Goal: Task Accomplishment & Management: Complete application form

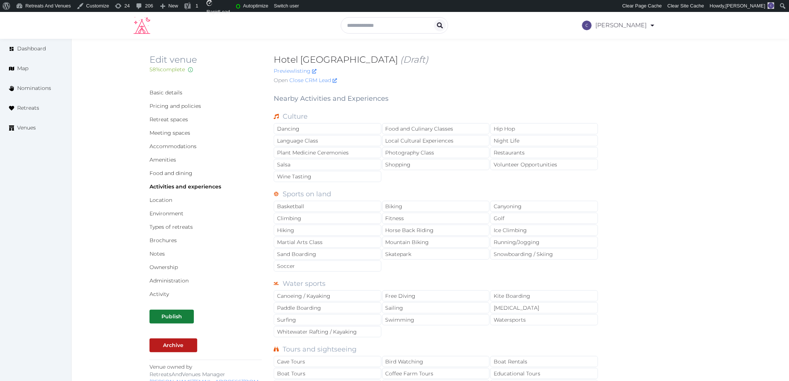
click at [472, 128] on div "Food and Culinary Classes" at bounding box center [436, 128] width 108 height 11
click at [470, 138] on div "Local Cultural Experiences" at bounding box center [436, 140] width 108 height 11
click at [518, 151] on div "Restaurants" at bounding box center [545, 152] width 108 height 11
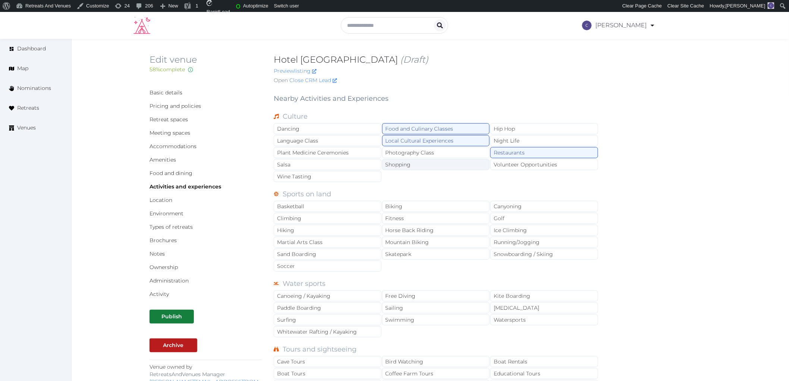
click at [437, 163] on div "Shopping" at bounding box center [436, 164] width 108 height 11
click at [411, 318] on div "Swimming" at bounding box center [436, 319] width 108 height 11
click at [340, 232] on div "Hiking" at bounding box center [328, 230] width 108 height 11
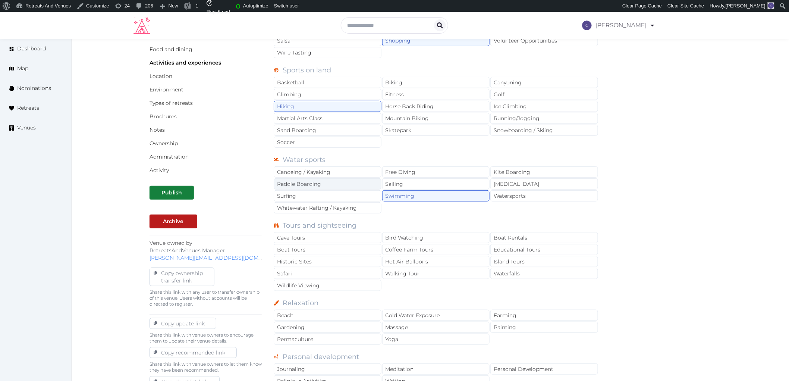
scroll to position [124, 0]
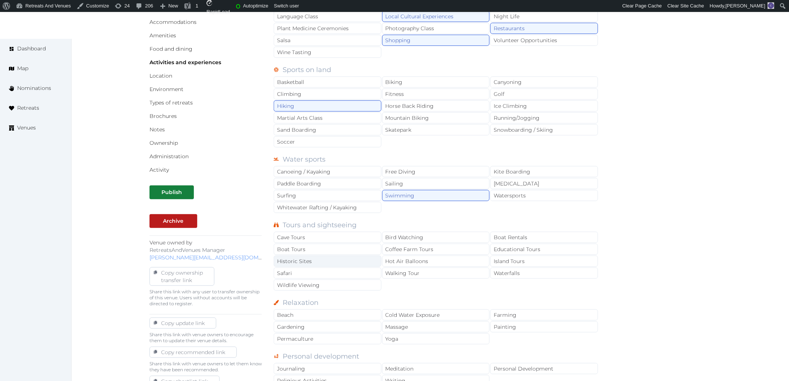
click at [366, 262] on div "Historic Sites" at bounding box center [328, 261] width 108 height 11
click at [506, 238] on div "Boat Rentals" at bounding box center [545, 237] width 108 height 11
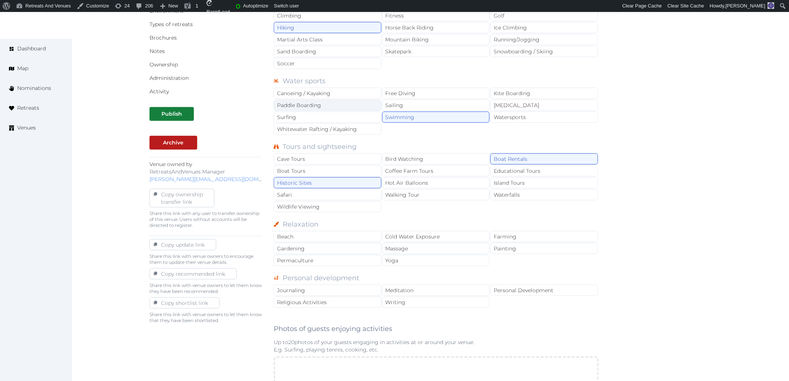
scroll to position [207, 0]
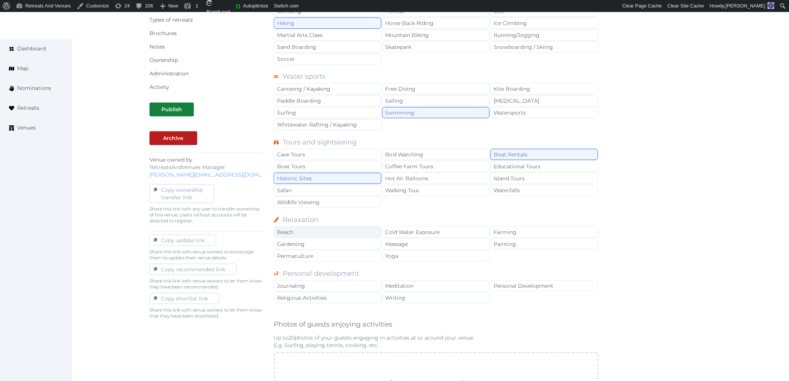
click at [353, 229] on div "Beach" at bounding box center [328, 231] width 108 height 11
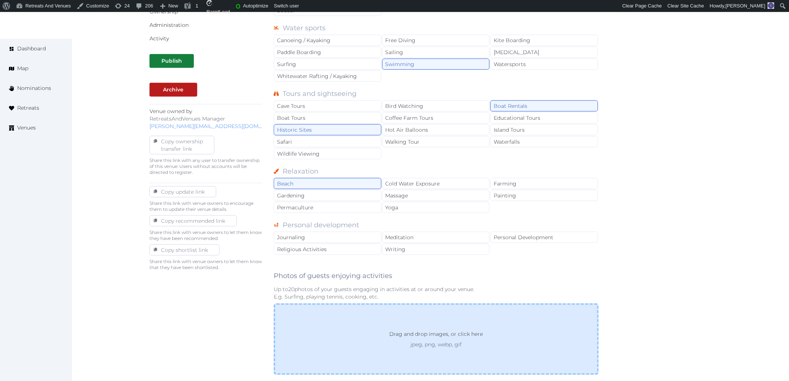
scroll to position [331, 0]
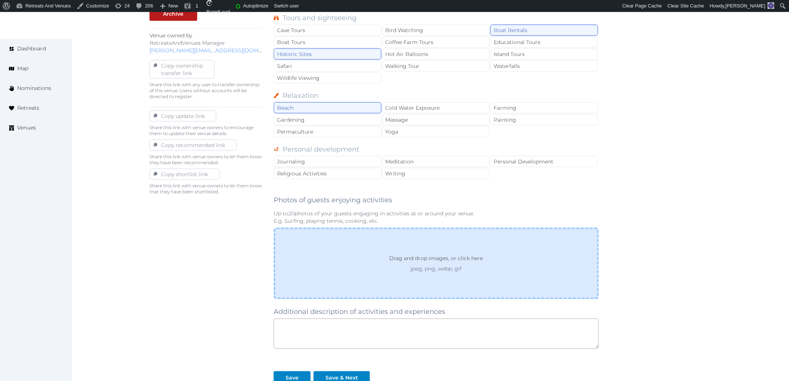
click at [310, 254] on div "Drag and drop images, or click here jpeg, png, webp, gif" at bounding box center [436, 264] width 325 height 72
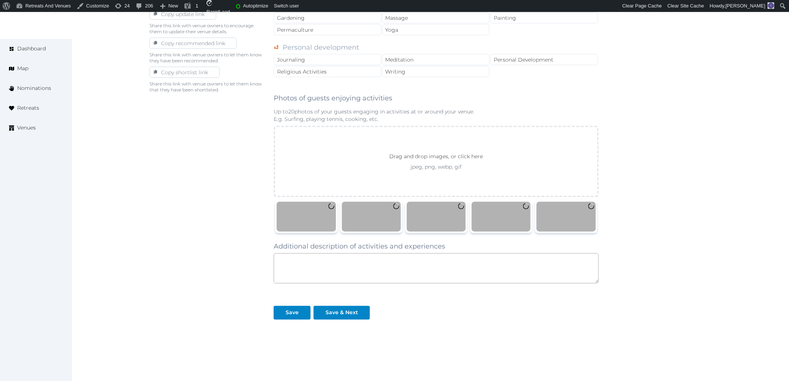
scroll to position [457, 0]
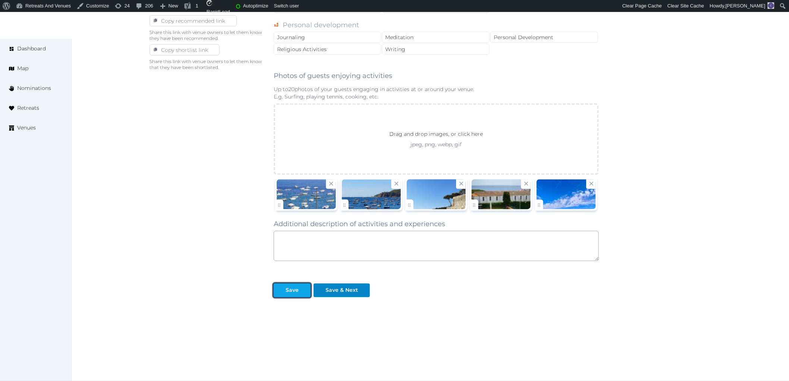
click at [291, 297] on button "Save" at bounding box center [292, 291] width 37 height 14
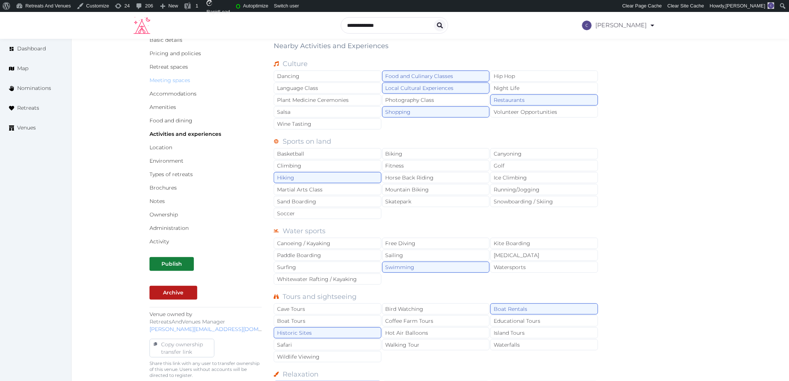
scroll to position [1, 0]
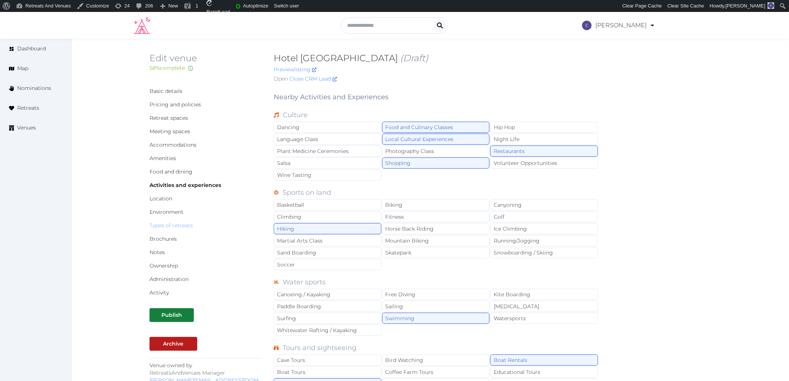
click at [184, 226] on link "Types of retreats" at bounding box center [171, 225] width 43 height 7
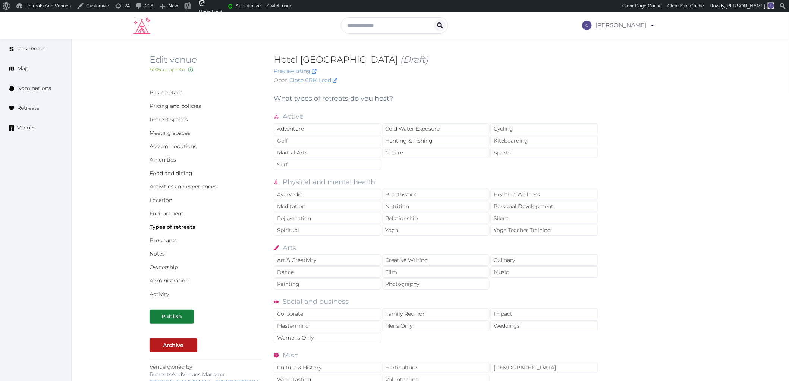
drag, startPoint x: 276, startPoint y: 60, endPoint x: 415, endPoint y: 59, distance: 138.8
click at [415, 59] on h2 "Hotel Alga Calella de Palafrugell (Draft)" at bounding box center [436, 60] width 325 height 12
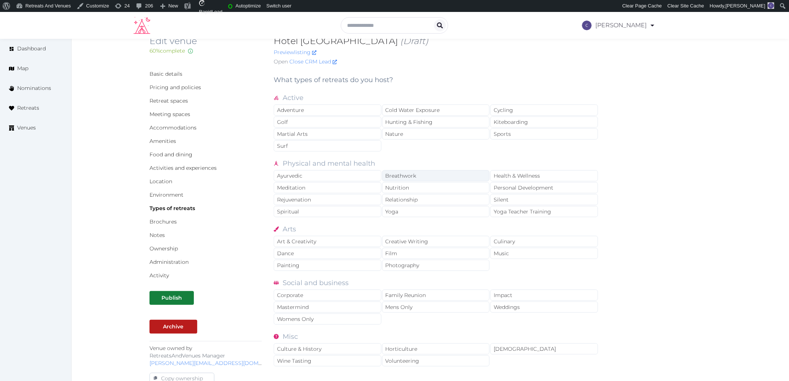
scroll to position [41, 0]
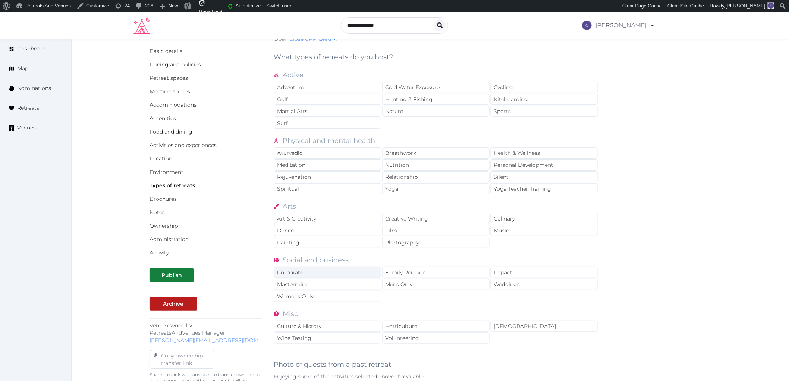
click at [373, 274] on div "Corporate" at bounding box center [328, 272] width 108 height 11
click at [404, 273] on div "Family Reunion" at bounding box center [436, 272] width 108 height 11
click at [501, 288] on div "Weddings" at bounding box center [545, 284] width 108 height 11
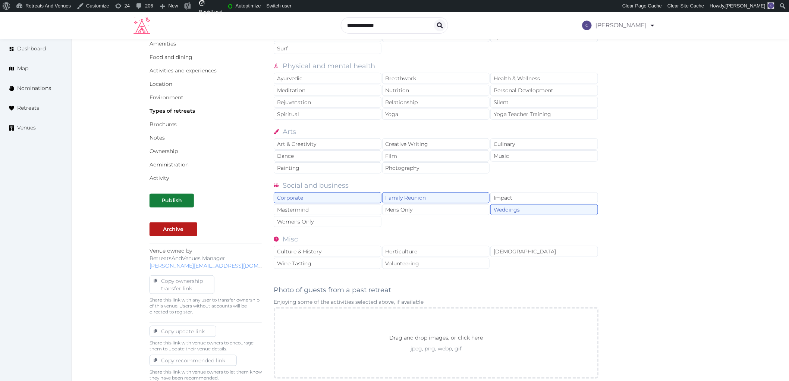
scroll to position [124, 0]
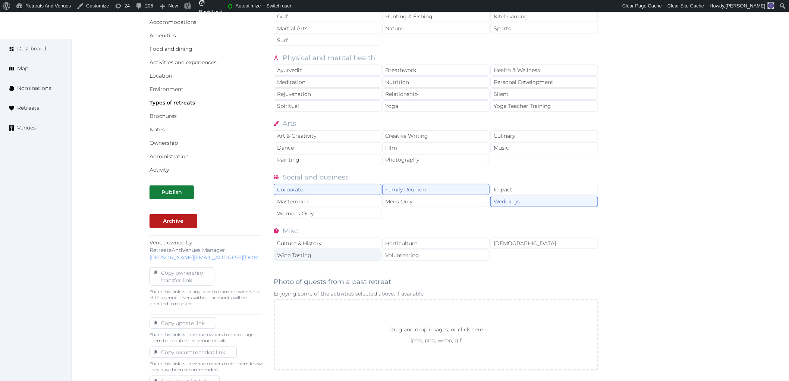
click at [344, 259] on div "Wine Tasting" at bounding box center [328, 255] width 108 height 11
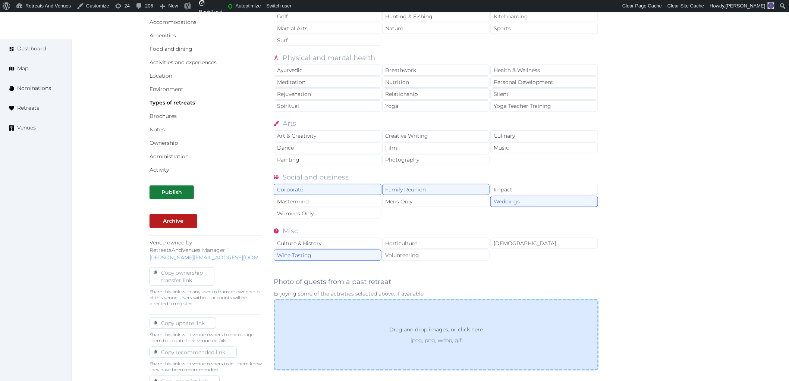
click at [366, 307] on div "Drag and drop images, or click here jpeg, png, webp, gif" at bounding box center [436, 335] width 325 height 72
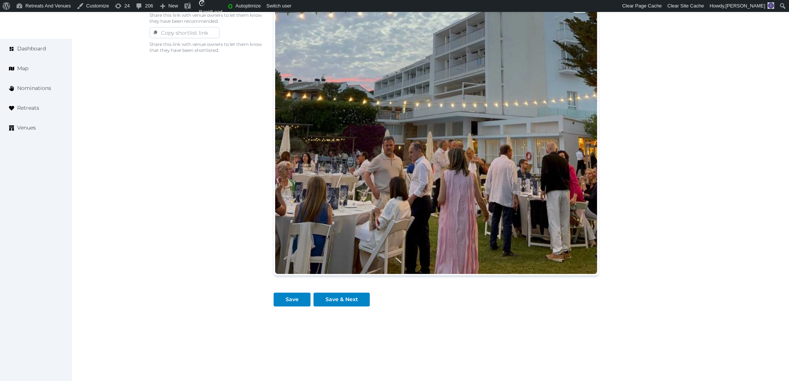
scroll to position [483, 0]
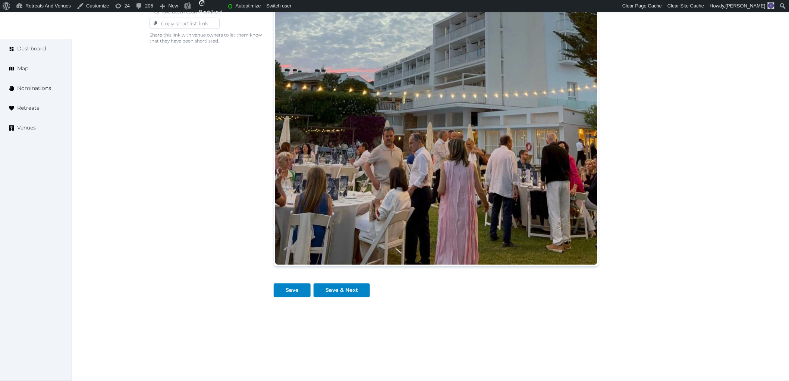
click at [284, 282] on div "Save" at bounding box center [294, 288] width 40 height 20
click at [288, 288] on div "Save" at bounding box center [292, 291] width 13 height 8
click at [292, 292] on div "Save" at bounding box center [292, 291] width 13 height 8
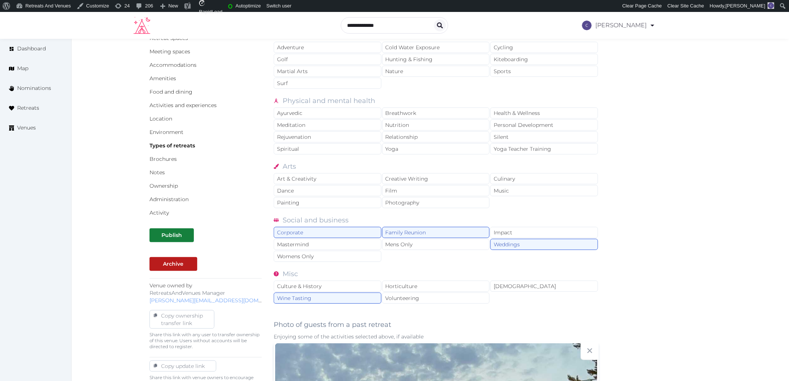
scroll to position [0, 0]
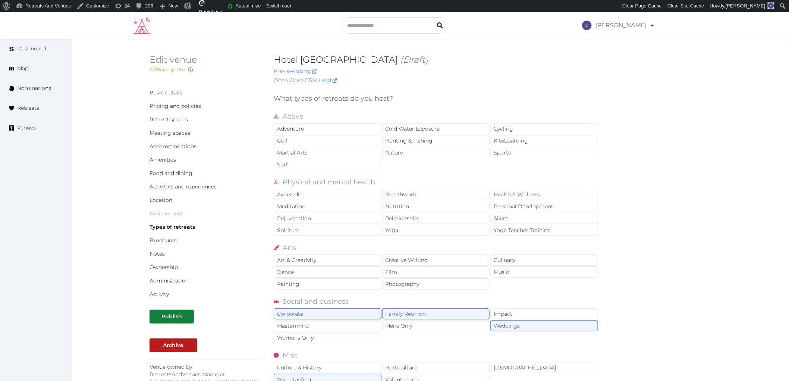
click at [176, 215] on link "Environment" at bounding box center [167, 213] width 34 height 7
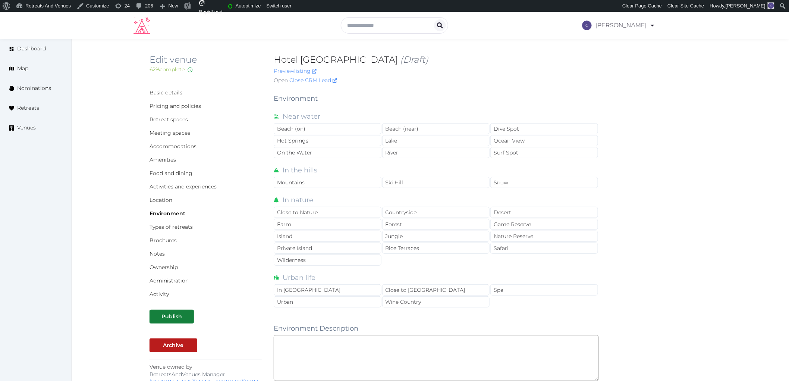
drag, startPoint x: 268, startPoint y: 54, endPoint x: 410, endPoint y: 59, distance: 142.2
click at [410, 59] on div "Edit venue 62 % complete Fill out all the fields in your listing to increase it…" at bounding box center [431, 71] width 562 height 34
click at [405, 56] on h2 "Hotel Alga Calella de Palafrugell (Draft)" at bounding box center [436, 60] width 325 height 12
copy h2 "Hotel [GEOGRAPHIC_DATA]"
drag, startPoint x: 273, startPoint y: 58, endPoint x: 415, endPoint y: 63, distance: 141.5
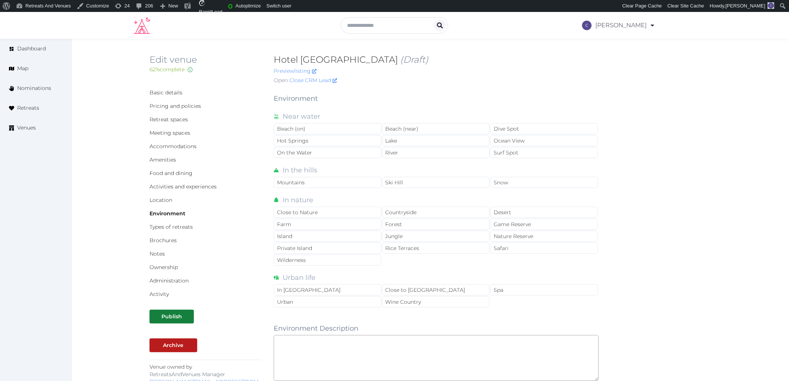
click at [415, 63] on div "Edit venue 62 % complete Fill out all the fields in your listing to increase it…" at bounding box center [431, 71] width 562 height 34
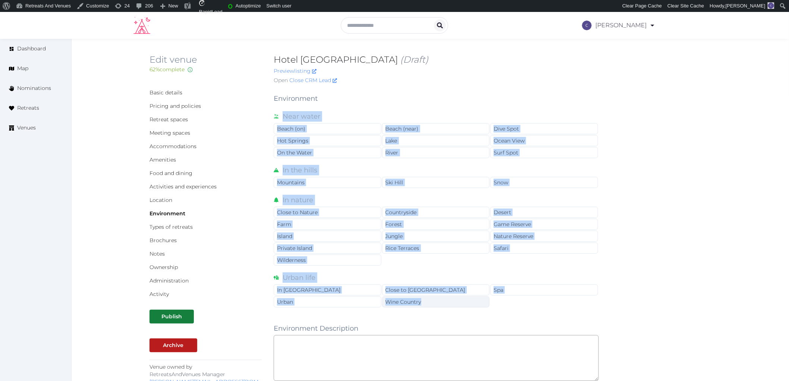
copy div "Near water Beach (on) Beach (near) Dive Spot Hot Springs Lake Ocean View On the…"
drag, startPoint x: 321, startPoint y: 157, endPoint x: 481, endPoint y: 304, distance: 217.0
click at [481, 304] on div "Near water Beach (on) Beach (near) Dive Spot Hot Springs Lake Ocean View On the…" at bounding box center [436, 206] width 325 height 203
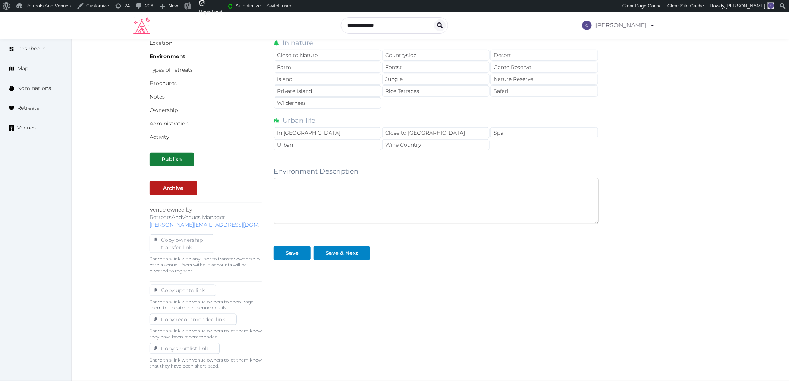
click at [342, 197] on textarea at bounding box center [436, 201] width 325 height 46
paste textarea "**********"
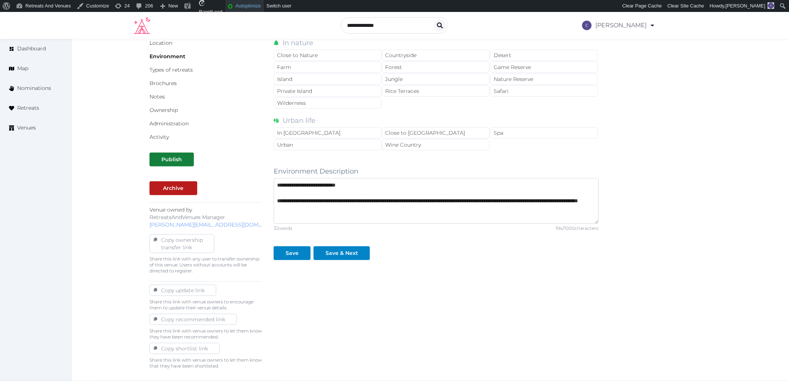
type textarea "**********"
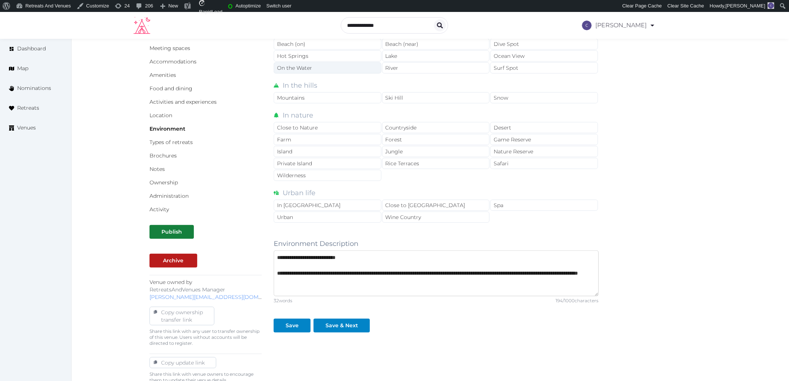
scroll to position [0, 0]
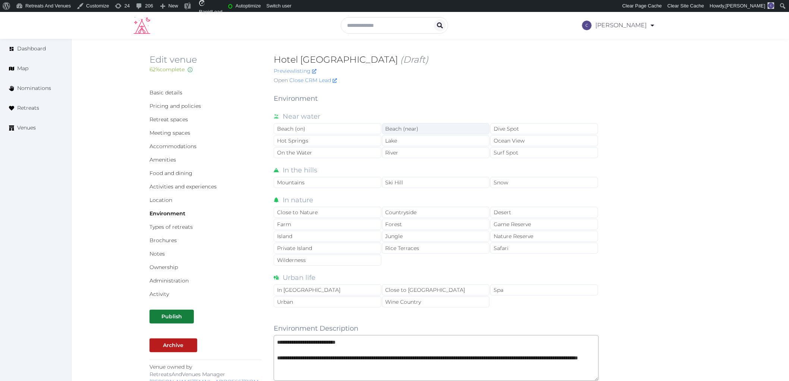
click at [423, 128] on div "Beach (near)" at bounding box center [436, 128] width 108 height 11
click at [387, 132] on div "Beach (near)" at bounding box center [436, 128] width 108 height 11
click at [363, 131] on div "Beach (on)" at bounding box center [328, 128] width 108 height 11
click at [357, 148] on div "On the Water" at bounding box center [328, 152] width 108 height 11
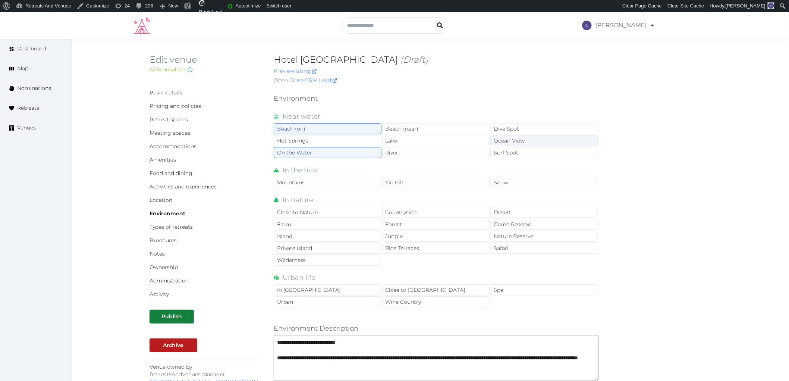
click at [501, 137] on div "Ocean View" at bounding box center [545, 140] width 108 height 11
click at [442, 288] on div "Close to City Center" at bounding box center [436, 289] width 108 height 11
click at [392, 307] on div "Wine Country" at bounding box center [436, 301] width 108 height 11
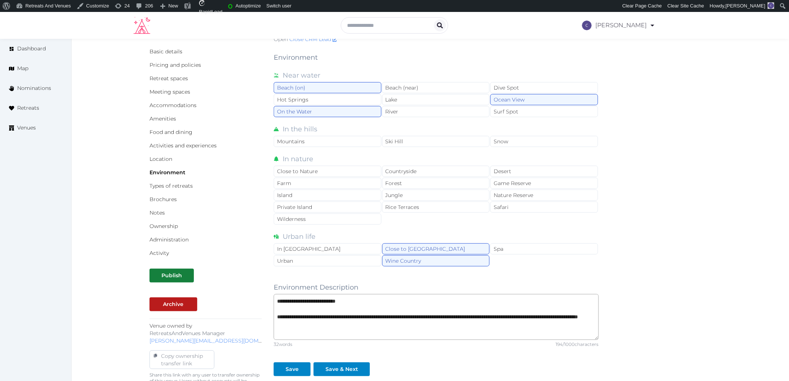
scroll to position [124, 0]
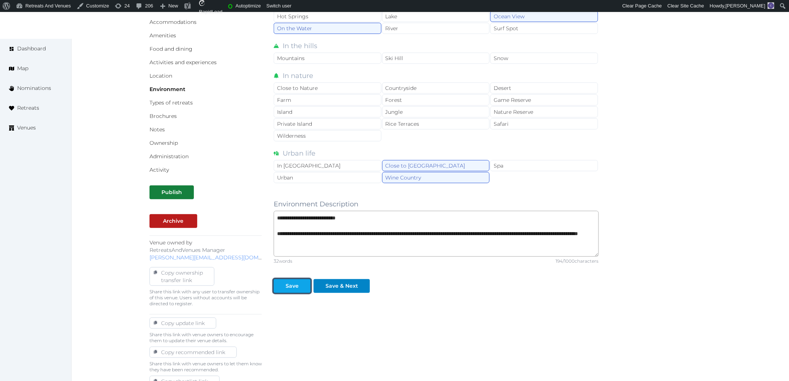
click at [295, 285] on div "Save" at bounding box center [292, 286] width 13 height 8
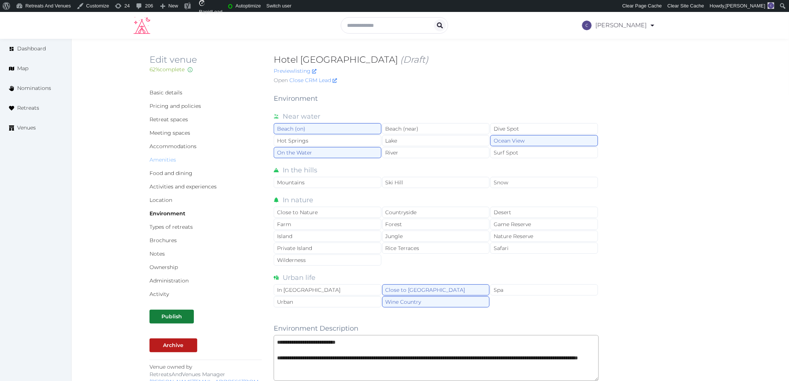
click at [163, 161] on link "Amenities" at bounding box center [163, 159] width 26 height 7
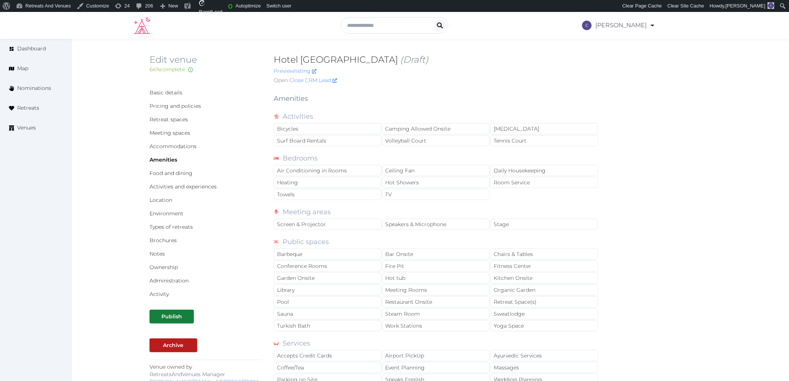
copy h2 "Hotel [GEOGRAPHIC_DATA]"
drag, startPoint x: 0, startPoint y: 0, endPoint x: 415, endPoint y: 60, distance: 418.9
click at [415, 60] on div "Edit venue 64 % complete Fill out all the fields in your listing to increase it…" at bounding box center [431, 71] width 562 height 34
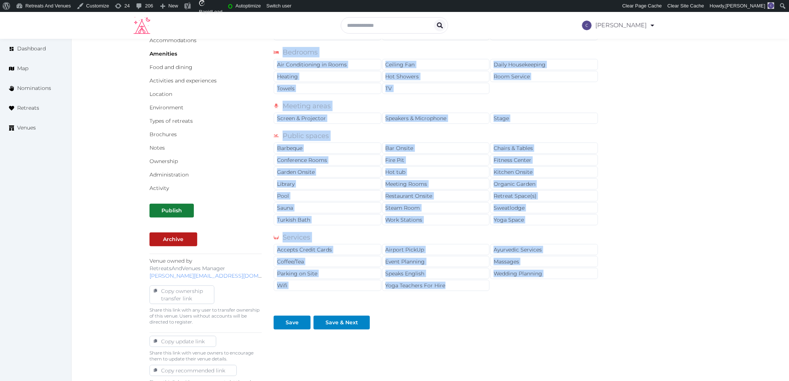
scroll to position [124, 0]
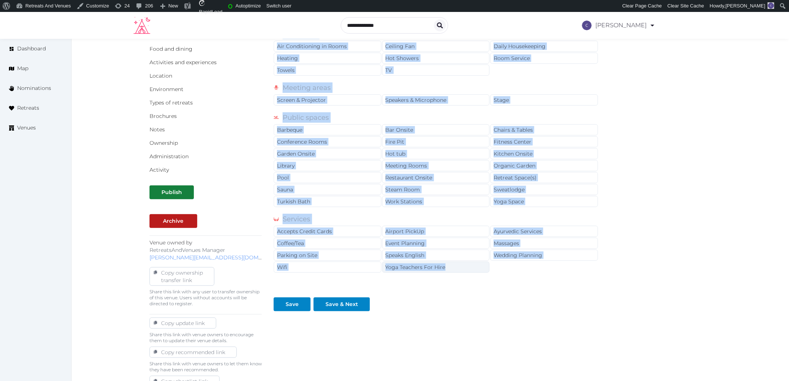
drag, startPoint x: 277, startPoint y: 118, endPoint x: 470, endPoint y: 263, distance: 242.0
click at [470, 263] on div "Activities Bicycles Camping Allowed Onsite Ice Bath Surf Board Rentals Volleyba…" at bounding box center [436, 127] width 325 height 293
copy div "Activities Bicycles Camping Allowed Onsite Ice Bath Surf Board Rentals Volleyba…"
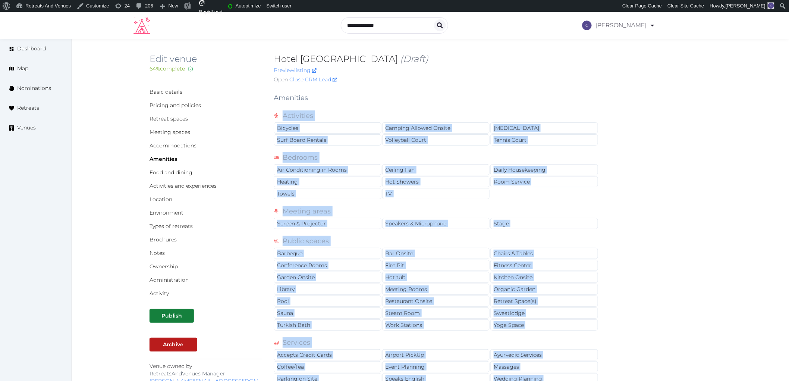
scroll to position [0, 0]
click at [312, 125] on div "Bicycles" at bounding box center [328, 128] width 108 height 11
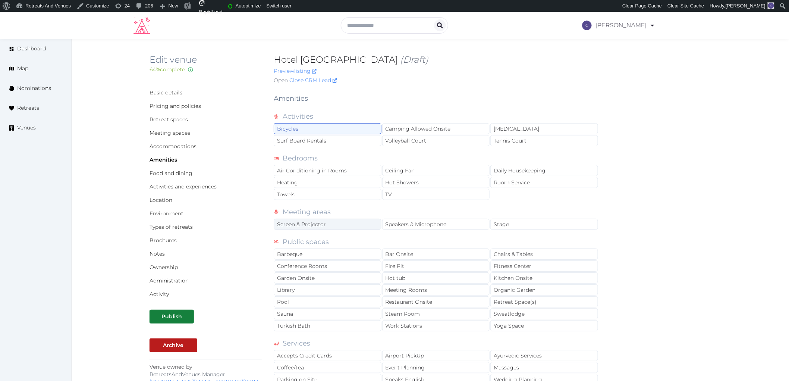
click at [358, 224] on div "Screen & Projector" at bounding box center [328, 224] width 108 height 11
click at [420, 220] on div "Speakers & Microphone" at bounding box center [436, 224] width 108 height 11
click at [531, 225] on div "Stage" at bounding box center [545, 224] width 108 height 11
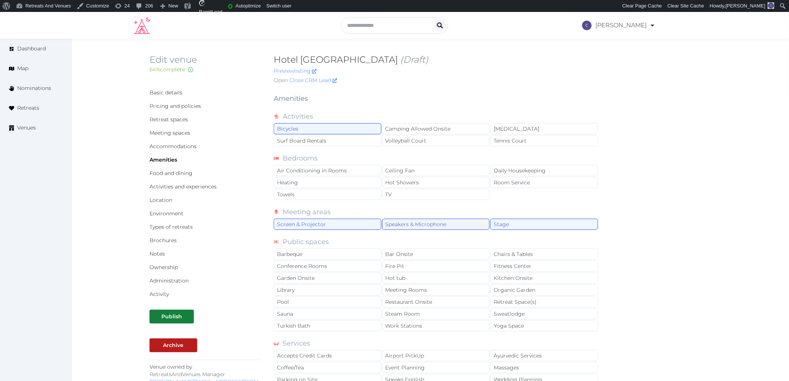
click at [451, 223] on div "Speakers & Microphone" at bounding box center [436, 224] width 108 height 11
click at [515, 223] on div "Stage" at bounding box center [545, 224] width 108 height 11
click at [481, 226] on div "Speakers & Microphone" at bounding box center [436, 224] width 108 height 11
click at [372, 228] on div "Screen & Projector" at bounding box center [328, 224] width 108 height 11
click at [508, 223] on div "Stage" at bounding box center [545, 224] width 108 height 11
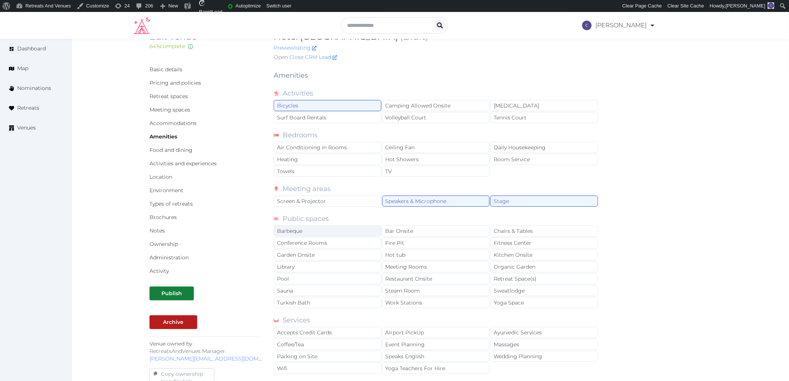
scroll to position [41, 0]
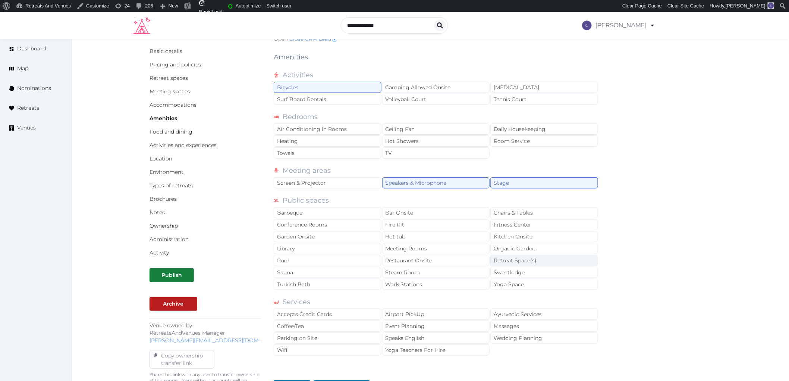
click at [555, 262] on div "Retreat Space(s)" at bounding box center [545, 260] width 108 height 11
click at [417, 257] on div "Restaurant Onsite" at bounding box center [436, 260] width 108 height 11
click at [350, 261] on div "Pool" at bounding box center [328, 260] width 108 height 11
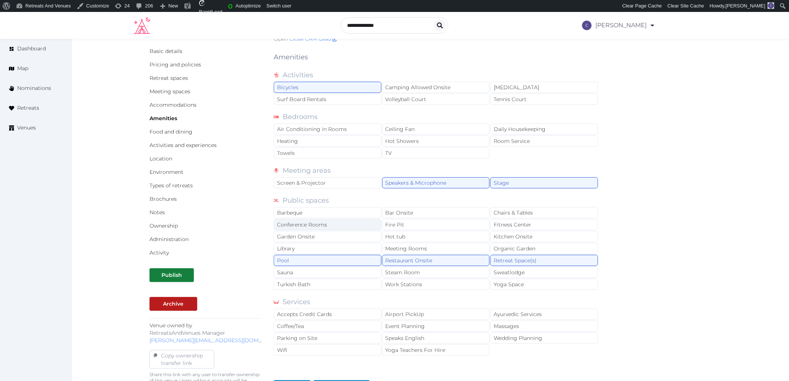
click at [368, 228] on div "Conference Rooms" at bounding box center [328, 224] width 108 height 11
click at [551, 212] on div "Chairs & Tables" at bounding box center [545, 212] width 108 height 11
click at [546, 221] on div "Fitness Center" at bounding box center [545, 224] width 108 height 11
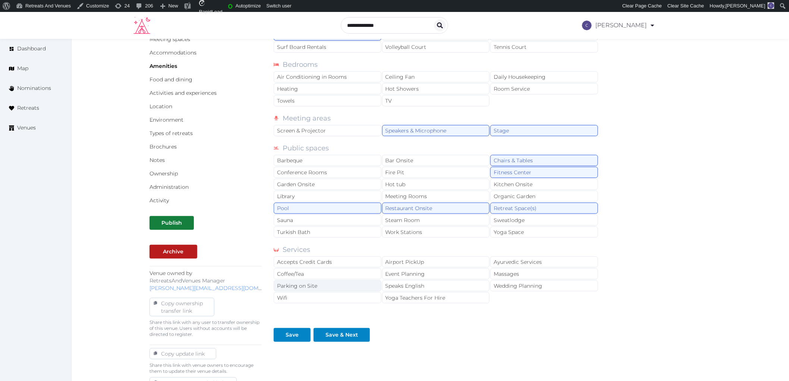
scroll to position [157, 0]
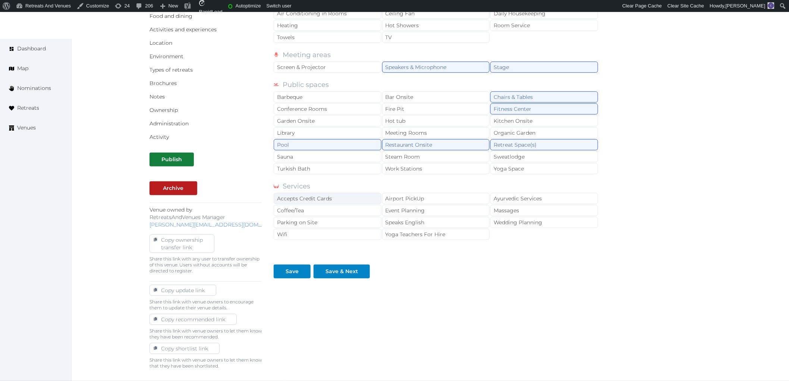
click at [323, 203] on div "Accepts Credit Cards" at bounding box center [328, 198] width 108 height 11
click at [329, 213] on div "Coffee/Tea" at bounding box center [328, 210] width 108 height 11
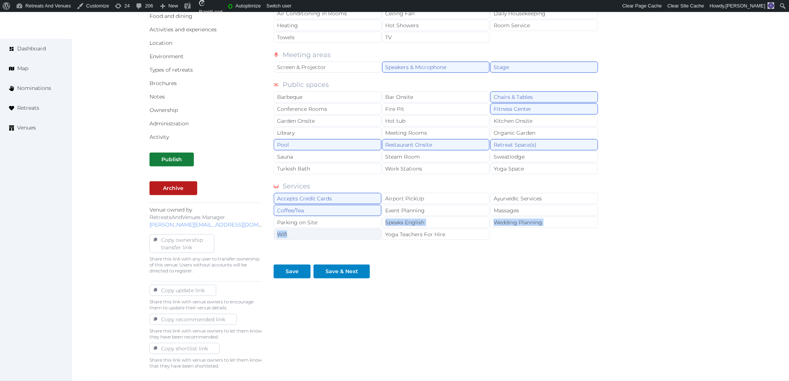
click at [337, 230] on div "Accepts Credit Cards Airport PickUp Ayurvedic Services Coffee/Tea Event Plannin…" at bounding box center [436, 217] width 325 height 48
drag, startPoint x: 344, startPoint y: 222, endPoint x: 350, endPoint y: 231, distance: 9.9
click at [344, 222] on div "Parking on Site" at bounding box center [328, 222] width 108 height 11
click at [351, 234] on div "Wifi" at bounding box center [328, 234] width 108 height 11
click at [440, 212] on div "Event Planning" at bounding box center [436, 210] width 108 height 11
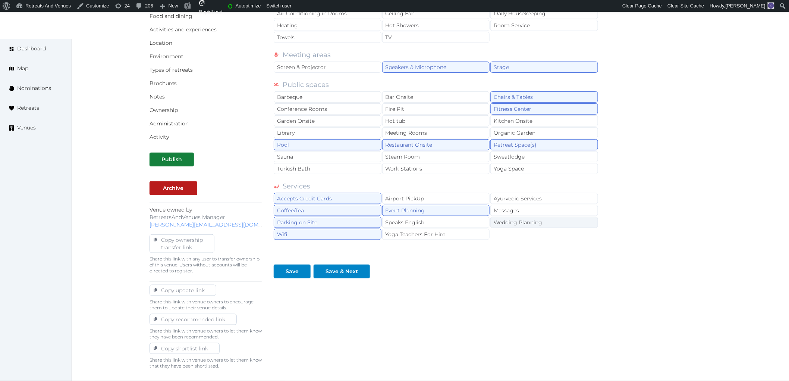
click at [506, 225] on div "Wedding Planning" at bounding box center [545, 222] width 108 height 11
click at [478, 135] on div "Meeting Rooms" at bounding box center [436, 132] width 108 height 11
click at [293, 273] on div "Save" at bounding box center [292, 272] width 13 height 8
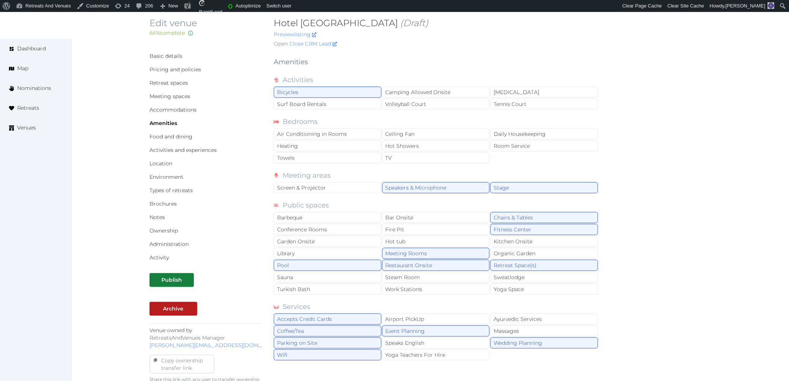
scroll to position [0, 0]
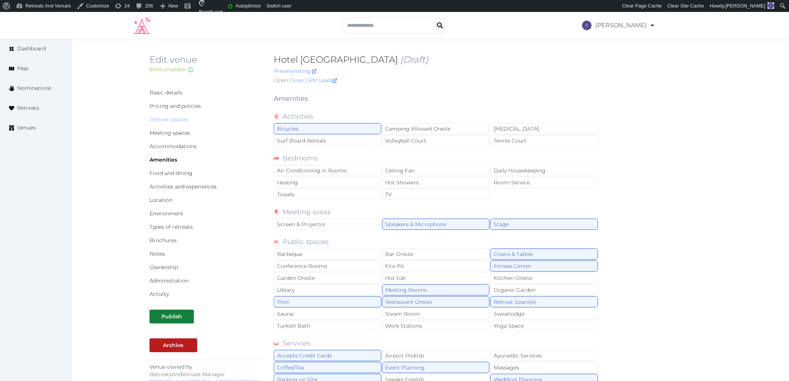
click at [166, 122] on link "Retreat spaces" at bounding box center [169, 119] width 38 height 7
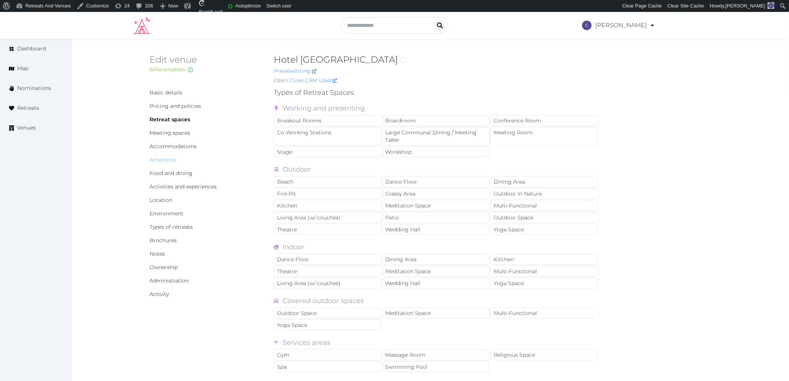
click at [173, 159] on link "Amenities" at bounding box center [163, 159] width 26 height 7
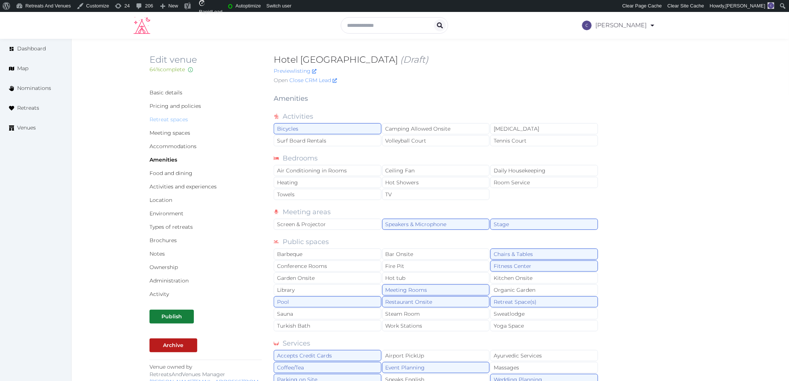
click at [173, 119] on link "Retreat spaces" at bounding box center [169, 119] width 38 height 7
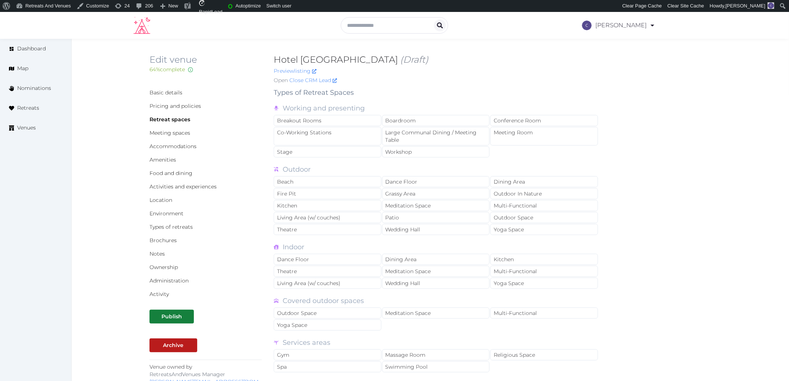
drag, startPoint x: 303, startPoint y: 53, endPoint x: 413, endPoint y: 58, distance: 109.8
click at [413, 58] on div "Edit venue 64 % complete Fill out all the fields in your listing to increase it…" at bounding box center [431, 71] width 562 height 34
click at [391, 53] on div "Edit venue 64 % complete Fill out all the fields in your listing to increase it…" at bounding box center [431, 288] width 718 height 499
drag, startPoint x: 270, startPoint y: 57, endPoint x: 415, endPoint y: 58, distance: 144.8
click at [415, 58] on div "Edit venue 64 % complete Fill out all the fields in your listing to increase it…" at bounding box center [431, 71] width 562 height 34
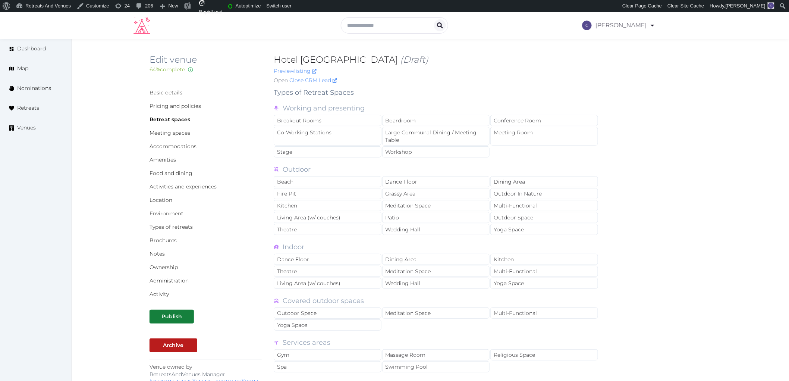
copy h2 "Hotel [GEOGRAPHIC_DATA]"
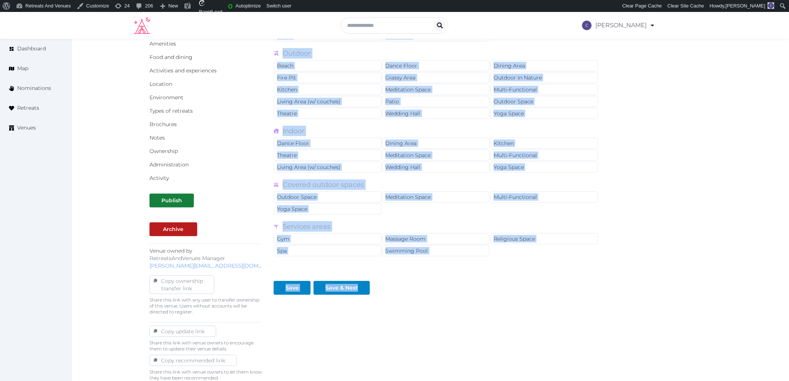
scroll to position [124, 0]
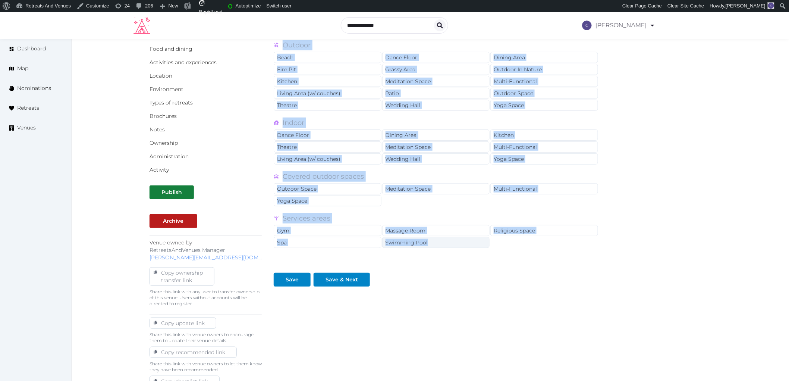
drag, startPoint x: 280, startPoint y: 107, endPoint x: 476, endPoint y: 241, distance: 237.2
click at [476, 241] on div "Working and presenting Breakout Rooms Boardroom Conference Room Co-Working Stat…" at bounding box center [436, 111] width 325 height 276
copy div "Working and presenting Breakout Rooms Boardroom Conference Room Co-Working Stat…"
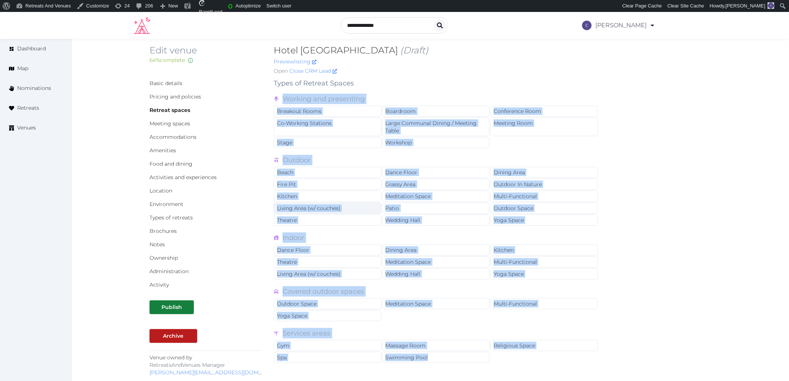
scroll to position [0, 0]
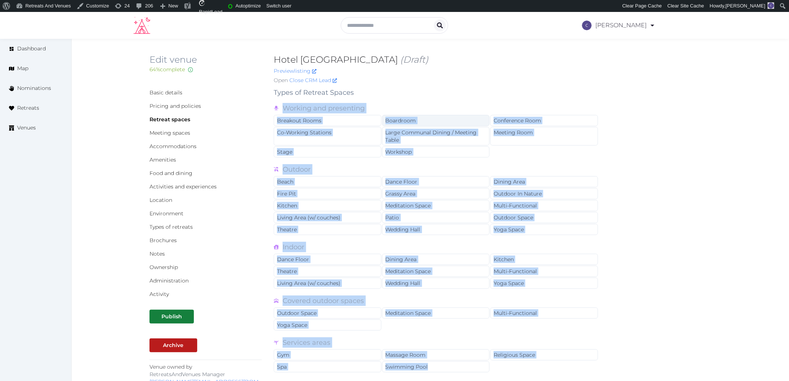
click at [400, 123] on div "Boardroom" at bounding box center [436, 120] width 108 height 11
click at [509, 119] on div "Conference Room" at bounding box center [545, 120] width 108 height 11
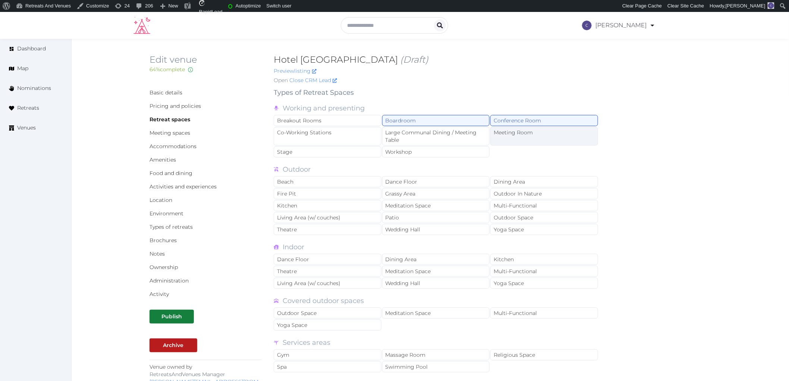
click at [508, 138] on div "Meeting Room" at bounding box center [545, 136] width 108 height 19
click at [415, 151] on div "Workshop" at bounding box center [436, 151] width 108 height 11
click at [518, 219] on div "Outdoor Space" at bounding box center [545, 217] width 108 height 11
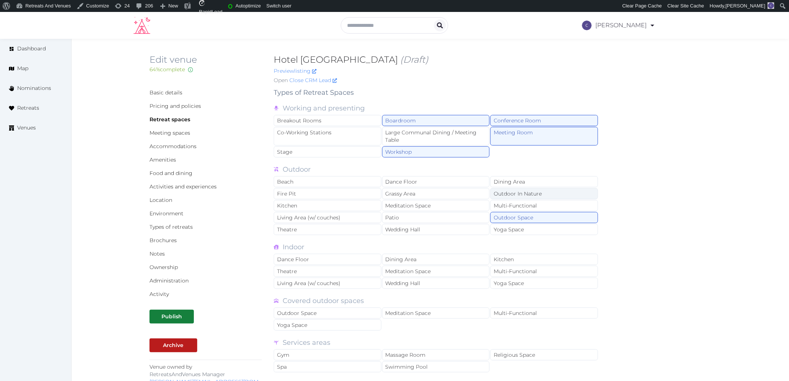
click at [520, 191] on div "Outdoor In Nature" at bounding box center [545, 193] width 108 height 11
click at [407, 214] on div "Patio" at bounding box center [436, 217] width 108 height 11
click at [401, 193] on div "Grassy Area" at bounding box center [436, 193] width 108 height 11
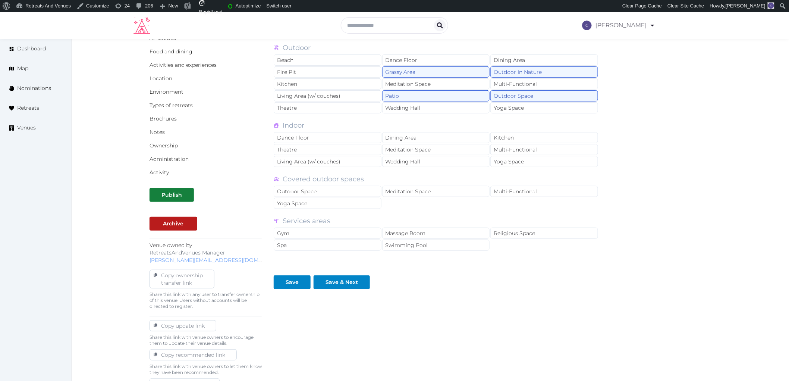
scroll to position [124, 0]
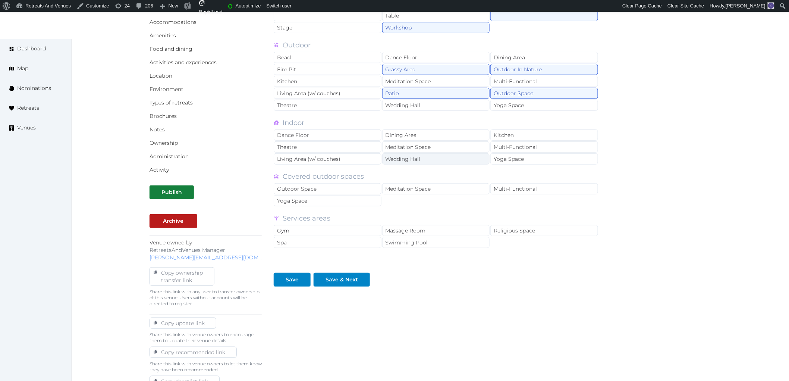
click at [453, 157] on div "Wedding Hall" at bounding box center [436, 158] width 108 height 11
click at [467, 159] on div "Wedding Hall" at bounding box center [436, 158] width 108 height 11
click at [526, 148] on div "Multi-Functional" at bounding box center [545, 146] width 108 height 11
click at [450, 140] on div "Dining Area" at bounding box center [436, 134] width 108 height 11
click at [386, 161] on div "Wedding Hall" at bounding box center [436, 158] width 108 height 11
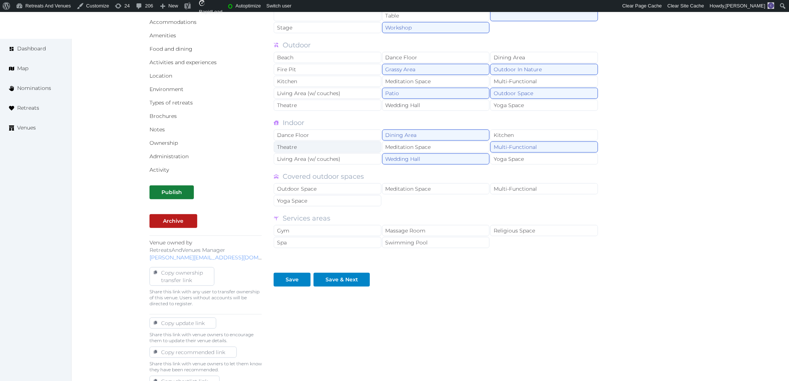
click at [310, 146] on div "Theatre" at bounding box center [328, 146] width 108 height 11
click at [342, 229] on div "Gym" at bounding box center [328, 230] width 108 height 11
click at [457, 235] on div "Massage Room" at bounding box center [436, 230] width 108 height 11
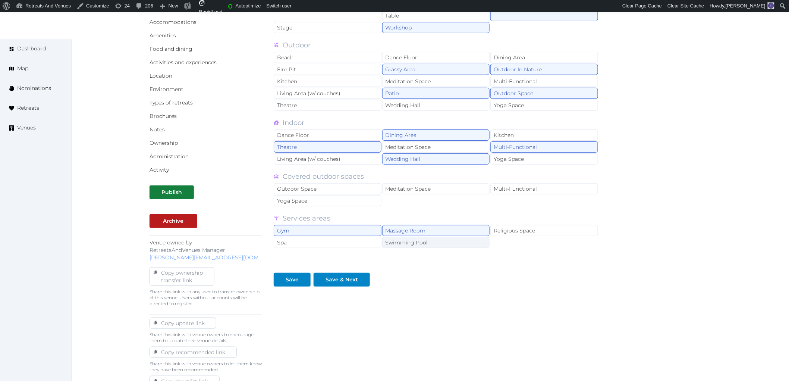
click at [433, 243] on div "Swimming Pool" at bounding box center [436, 242] width 108 height 11
click at [295, 278] on div "Save" at bounding box center [292, 280] width 13 height 8
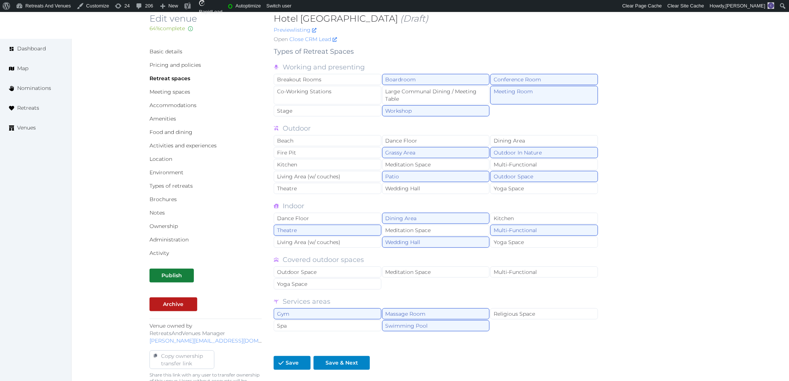
scroll to position [0, 0]
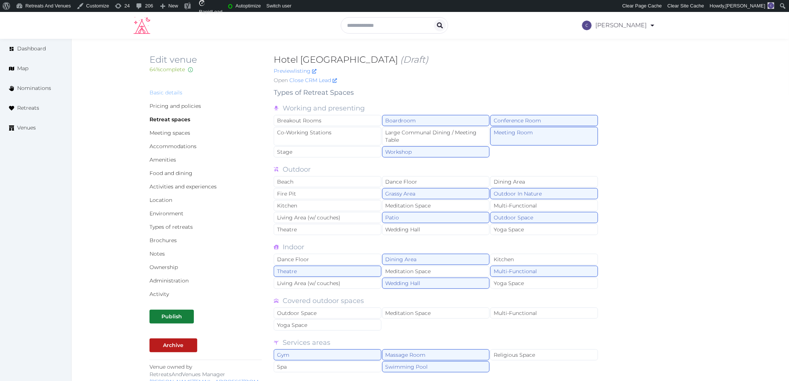
click at [163, 95] on link "Basic details" at bounding box center [166, 92] width 33 height 7
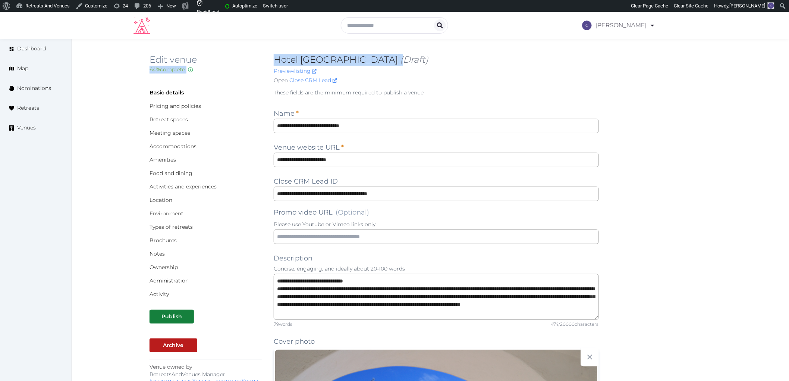
drag, startPoint x: 266, startPoint y: 50, endPoint x: 414, endPoint y: 62, distance: 148.9
click at [343, 24] on input "text" at bounding box center [394, 25] width 107 height 16
click at [407, 159] on input "**********" at bounding box center [436, 160] width 325 height 15
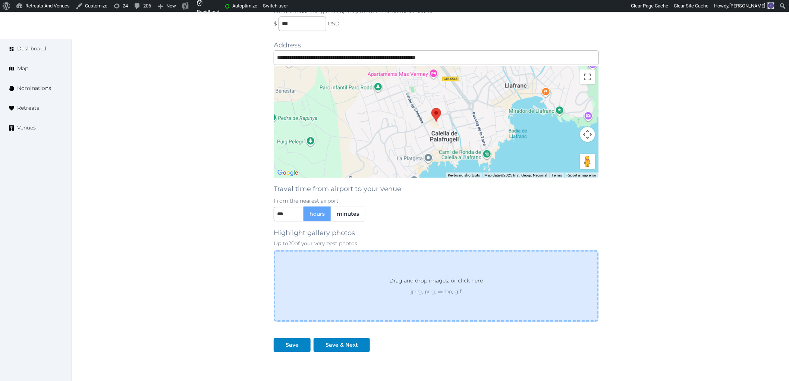
scroll to position [746, 0]
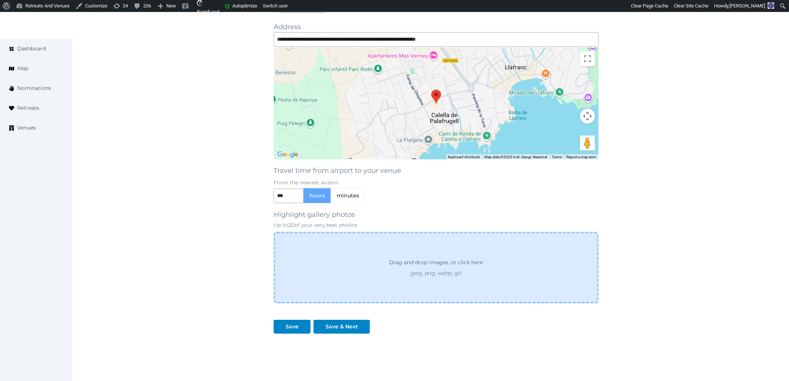
click at [455, 234] on div "Drag and drop images, or click here jpeg, png, webp, gif" at bounding box center [436, 268] width 325 height 72
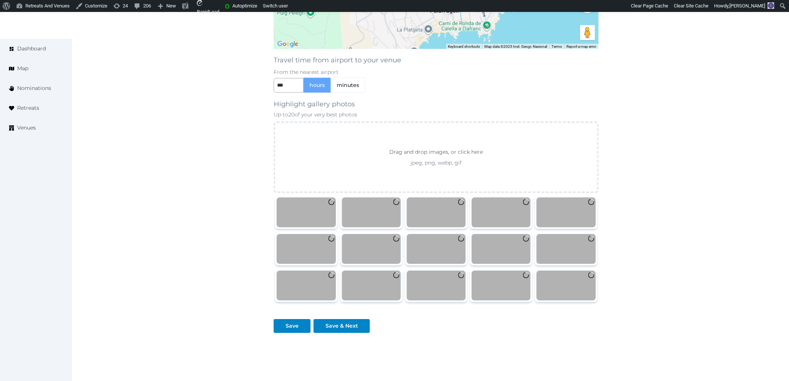
scroll to position [870, 0]
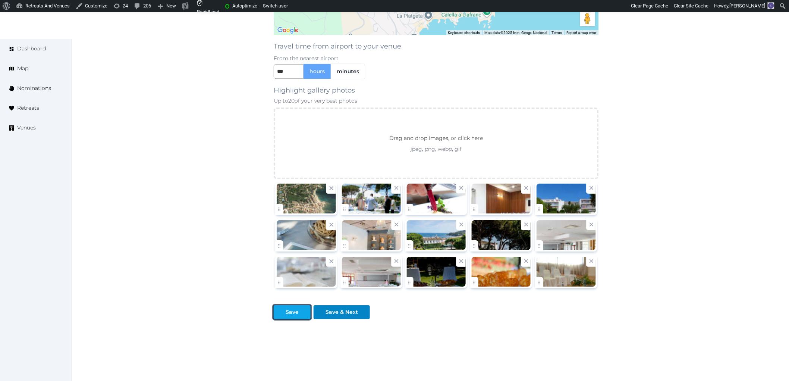
click at [283, 312] on div at bounding box center [279, 312] width 9 height 8
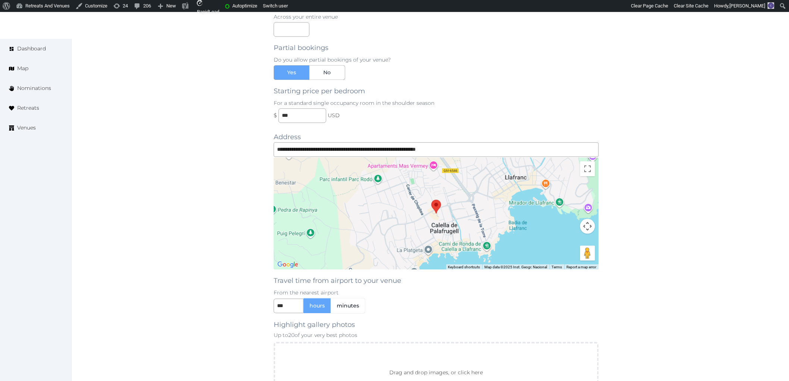
scroll to position [580, 0]
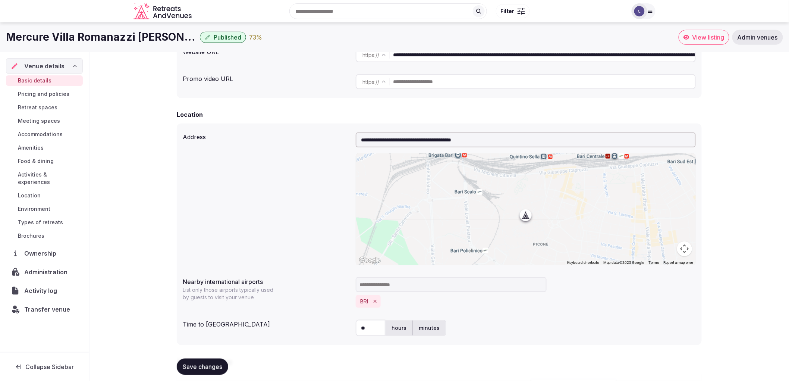
scroll to position [167, 0]
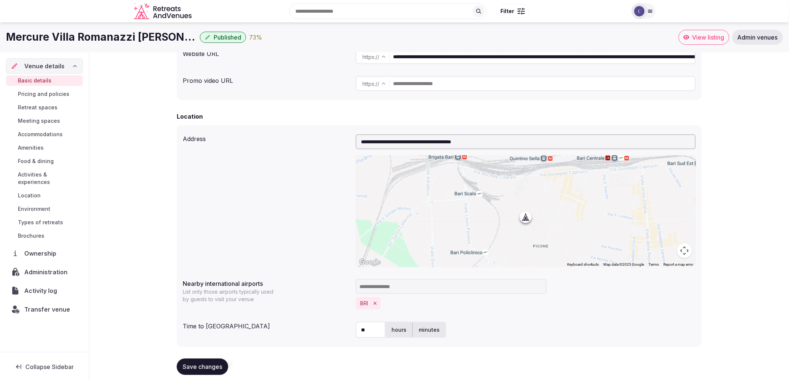
click at [30, 120] on span "Meeting spaces" at bounding box center [39, 120] width 42 height 7
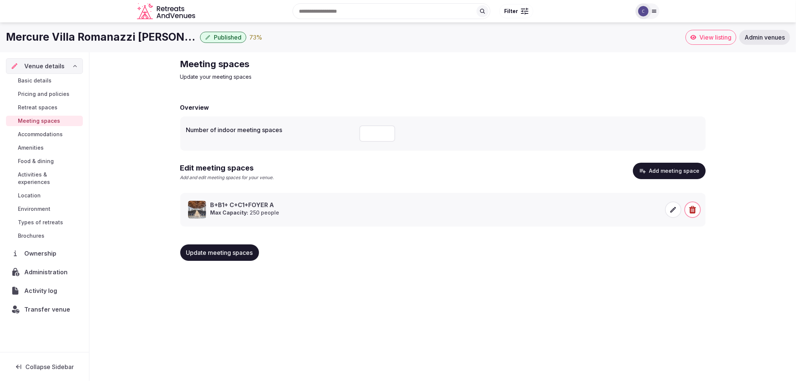
click at [34, 134] on span "Accommodations" at bounding box center [40, 134] width 45 height 7
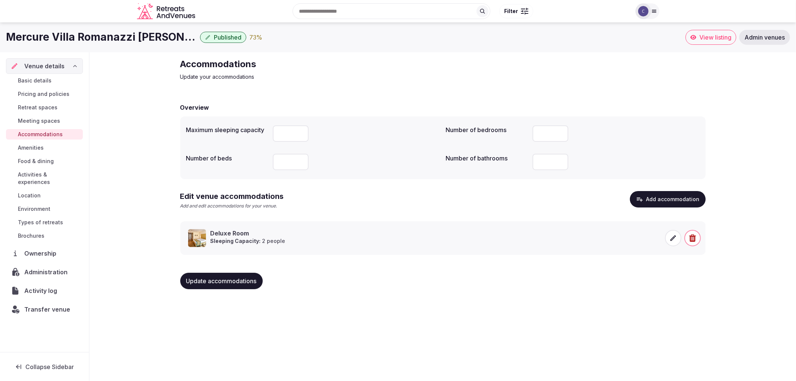
click at [367, 31] on div "Mercure Villa Romanazzi Carducci Bari Published 73 %" at bounding box center [345, 37] width 679 height 15
click at [43, 205] on span "Environment" at bounding box center [34, 208] width 32 height 7
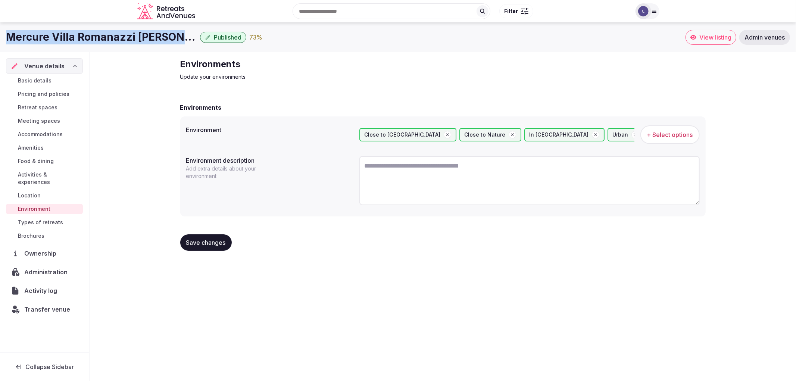
drag, startPoint x: 4, startPoint y: 39, endPoint x: 180, endPoint y: 38, distance: 175.7
click at [180, 38] on div "Mercure Villa Romanazzi Carducci Bari Published 73 % View listing Admin venues" at bounding box center [398, 37] width 796 height 15
copy h1 "Mercure Villa Romanazzi Carducci"
click at [442, 166] on textarea at bounding box center [529, 180] width 340 height 49
paste textarea "**********"
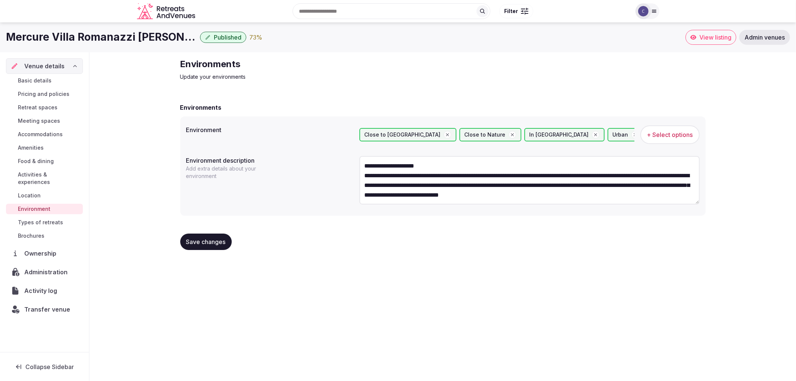
type textarea "**********"
click at [209, 244] on span "Save changes" at bounding box center [206, 241] width 40 height 7
click at [32, 192] on span "Location" at bounding box center [29, 195] width 23 height 7
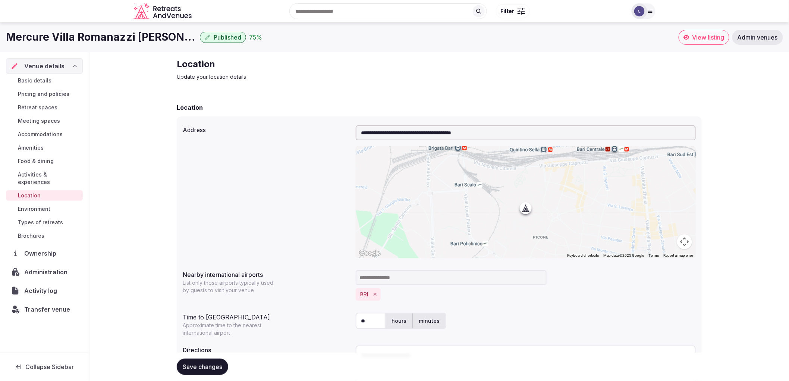
click at [38, 180] on div "Basic details Pricing and policies Retreat spaces Meeting spaces Accommodations…" at bounding box center [44, 158] width 77 height 169
click at [41, 176] on span "Activities & experiences" at bounding box center [49, 178] width 62 height 15
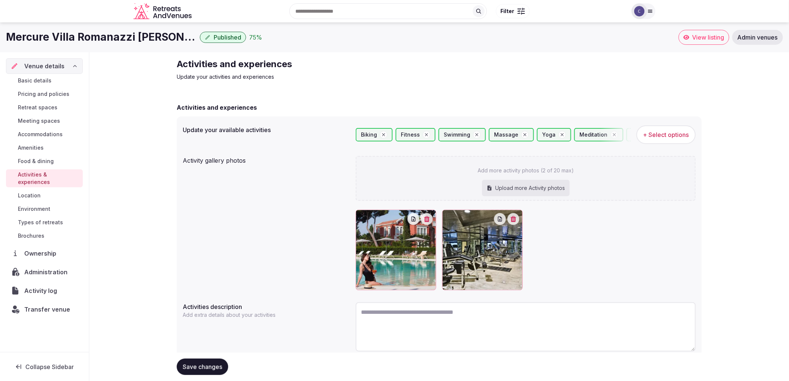
click at [42, 162] on span "Food & dining" at bounding box center [36, 160] width 36 height 7
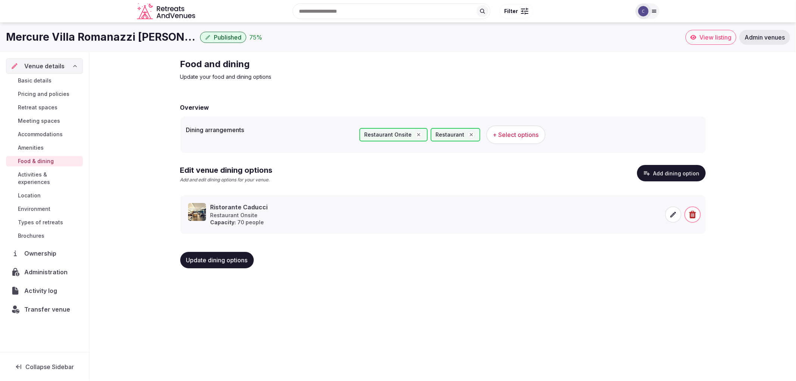
click at [38, 146] on span "Amenities" at bounding box center [31, 147] width 26 height 7
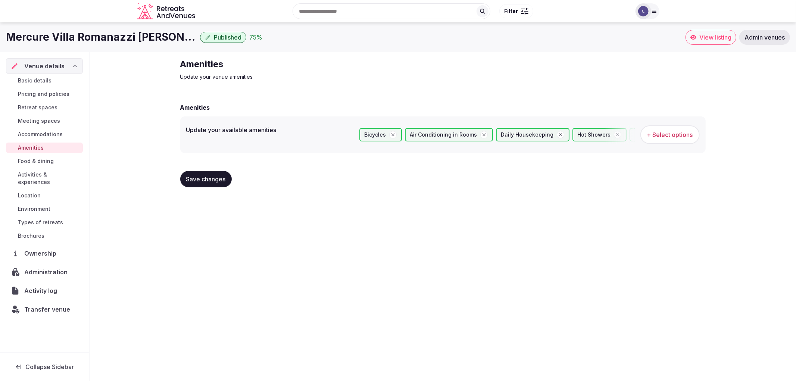
click at [43, 108] on span "Retreat spaces" at bounding box center [38, 107] width 40 height 7
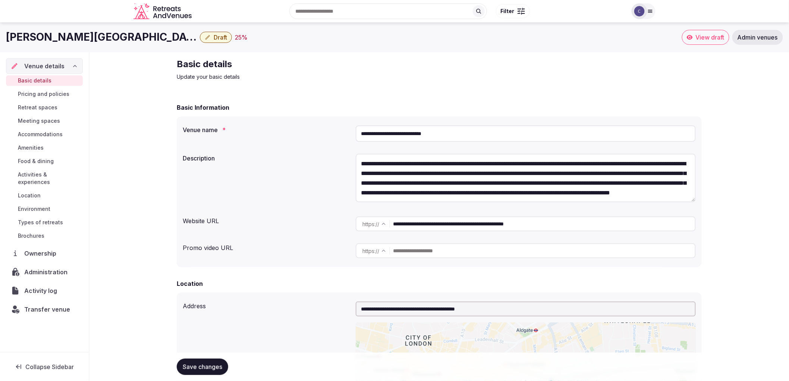
click at [46, 133] on span "Accommodations" at bounding box center [40, 134] width 45 height 7
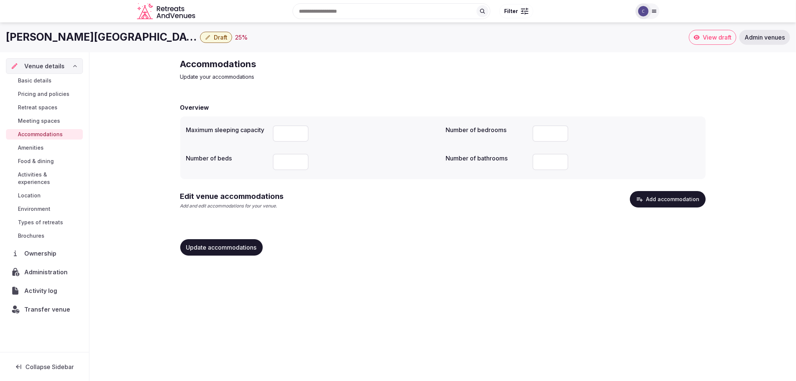
drag, startPoint x: 7, startPoint y: 37, endPoint x: 177, endPoint y: 35, distance: 170.5
click at [177, 35] on div "[PERSON_NAME][GEOGRAPHIC_DATA] Draft 25 % View draft Admin venues" at bounding box center [398, 37] width 796 height 15
copy h1 "[PERSON_NAME][GEOGRAPHIC_DATA]"
click at [281, 128] on input "number" at bounding box center [291, 133] width 36 height 16
click at [281, 151] on div at bounding box center [356, 162] width 167 height 22
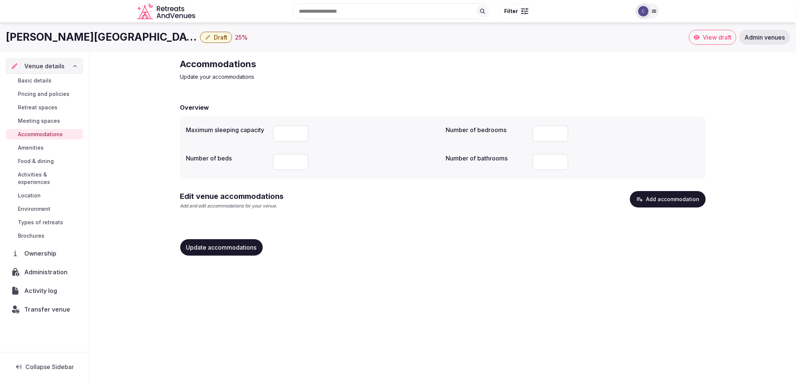
click at [544, 133] on input "***" at bounding box center [550, 133] width 36 height 16
type input "***"
click at [251, 252] on button "Update accommodations" at bounding box center [221, 247] width 82 height 16
click at [663, 197] on button "Add accommodation" at bounding box center [668, 199] width 76 height 16
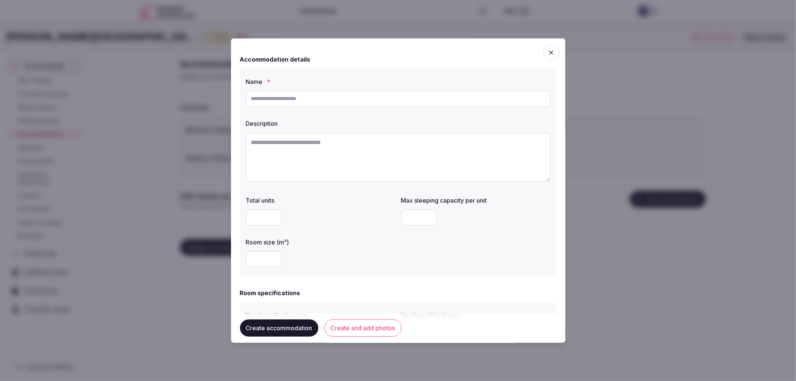
click at [321, 98] on input "text" at bounding box center [398, 98] width 304 height 16
paste input "**********"
type input "**********"
click at [315, 158] on textarea at bounding box center [398, 156] width 304 height 49
paste textarea "**********"
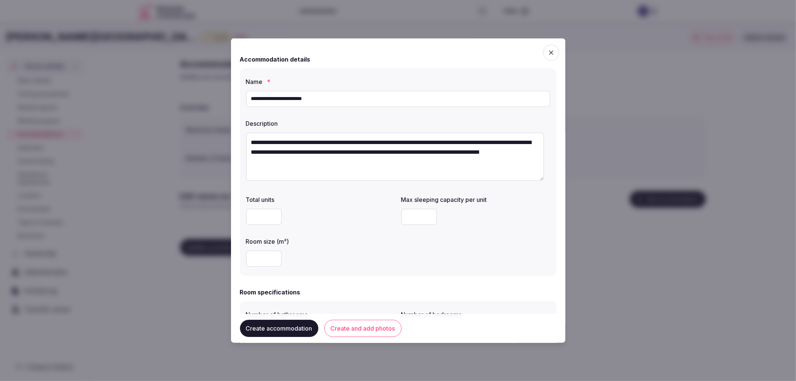
type textarea "**********"
click at [419, 214] on input "number" at bounding box center [419, 216] width 36 height 16
type input "*"
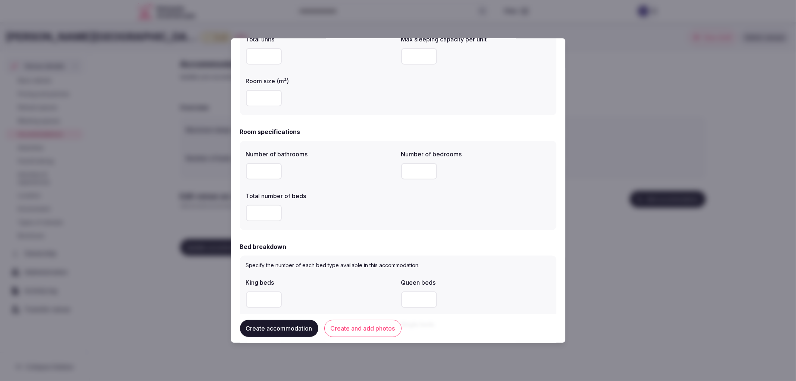
scroll to position [166, 0]
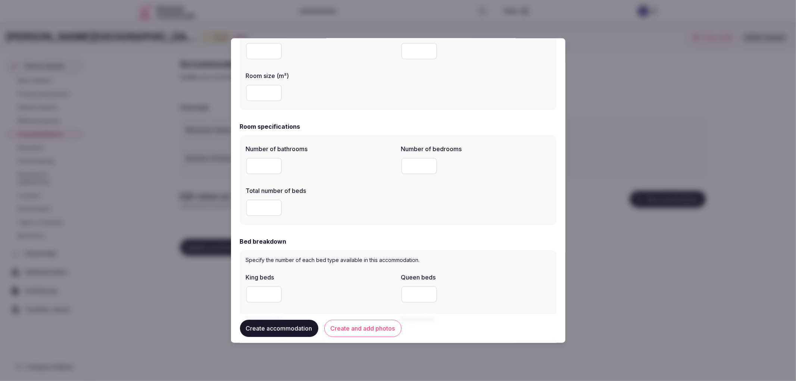
click at [263, 167] on input "number" at bounding box center [264, 165] width 36 height 16
type input "*"
click at [417, 165] on input "number" at bounding box center [419, 165] width 36 height 16
type input "*"
click at [257, 208] on input "number" at bounding box center [264, 207] width 36 height 16
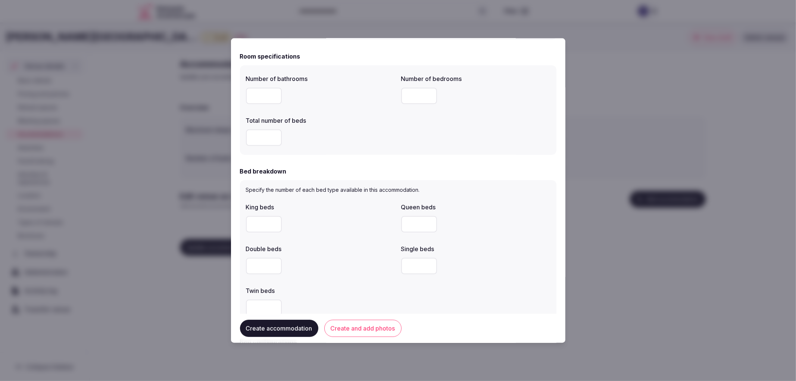
scroll to position [248, 0]
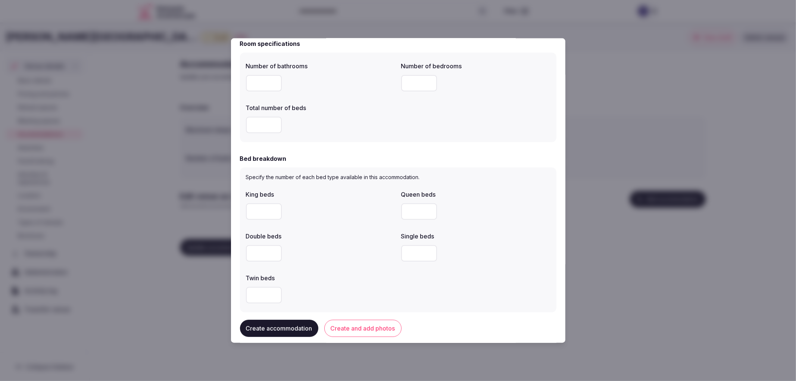
type input "*"
click at [255, 215] on input "number" at bounding box center [264, 211] width 36 height 16
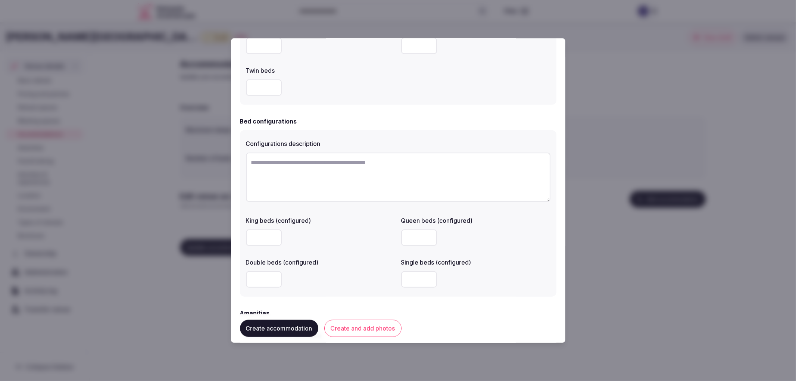
scroll to position [596, 0]
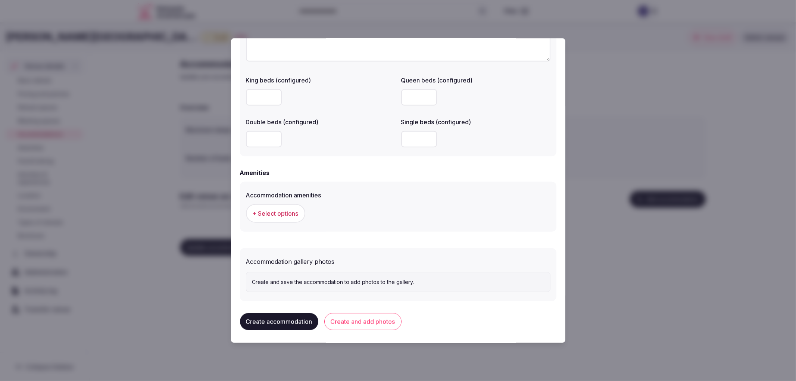
type input "*"
click at [284, 215] on span "+ Select options" at bounding box center [276, 213] width 46 height 8
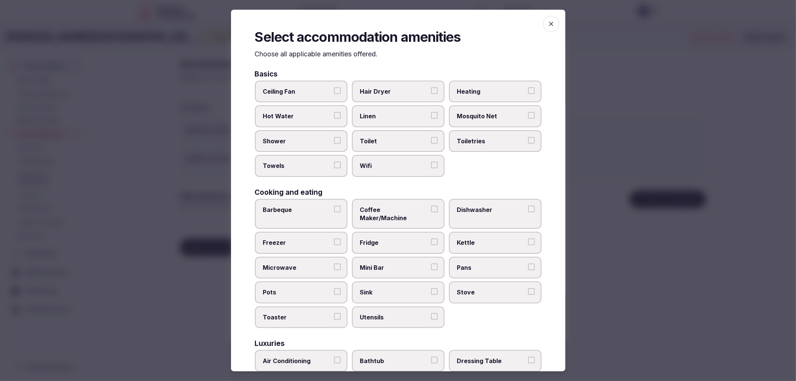
click at [310, 96] on label "Ceiling Fan" at bounding box center [301, 92] width 93 height 22
click at [334, 94] on button "Ceiling Fan" at bounding box center [337, 90] width 7 height 7
click at [410, 90] on span "Hair Dryer" at bounding box center [394, 91] width 69 height 8
click at [431, 90] on button "Hair Dryer" at bounding box center [434, 90] width 7 height 7
click at [307, 97] on label "Ceiling Fan" at bounding box center [301, 92] width 93 height 22
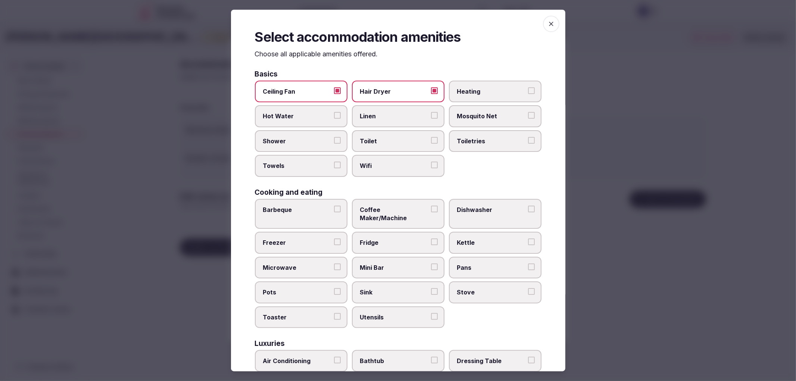
click at [334, 94] on button "Ceiling Fan" at bounding box center [337, 90] width 7 height 7
click at [340, 169] on label "Towels" at bounding box center [301, 166] width 93 height 22
click at [340, 168] on button "Towels" at bounding box center [337, 165] width 7 height 7
click at [334, 139] on button "Shower" at bounding box center [337, 140] width 7 height 7
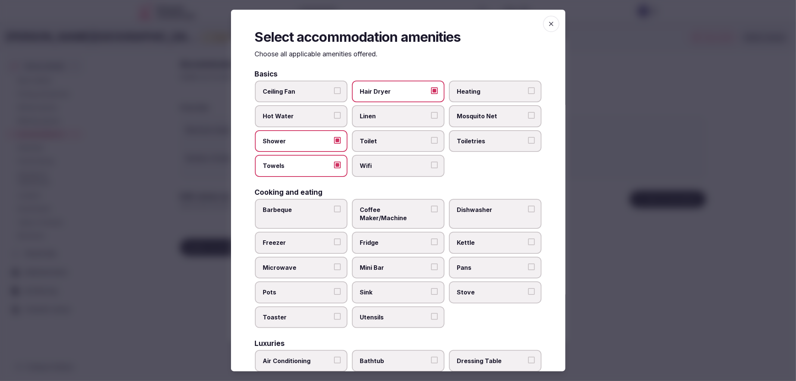
click at [389, 162] on span "Wifi" at bounding box center [394, 166] width 69 height 8
click at [431, 162] on button "Wifi" at bounding box center [434, 165] width 7 height 7
drag, startPoint x: 409, startPoint y: 131, endPoint x: 413, endPoint y: 133, distance: 4.7
click at [409, 131] on label "Toilet" at bounding box center [398, 141] width 93 height 22
click at [431, 137] on button "Toilet" at bounding box center [434, 140] width 7 height 7
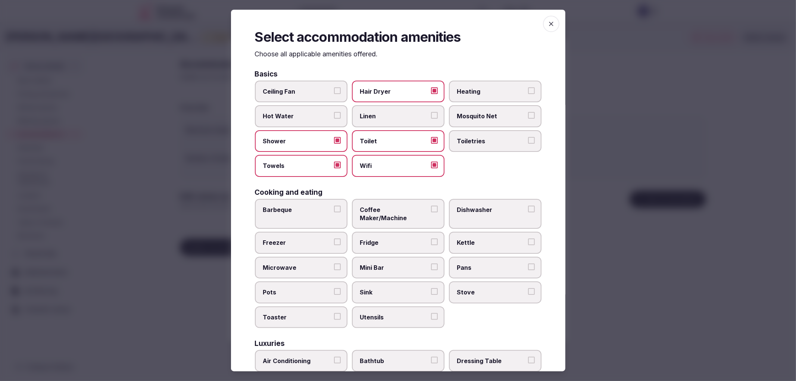
click at [509, 127] on div "Ceiling Fan Hair Dryer Heating Hot Water Linen Mosquito Net Shower Toilet Toile…" at bounding box center [398, 129] width 287 height 96
click at [508, 139] on span "Toiletries" at bounding box center [491, 141] width 69 height 8
click at [528, 139] on button "Toiletries" at bounding box center [531, 140] width 7 height 7
click at [410, 206] on span "Coffee Maker/Machine" at bounding box center [394, 214] width 69 height 17
click at [431, 206] on button "Coffee Maker/Machine" at bounding box center [434, 209] width 7 height 7
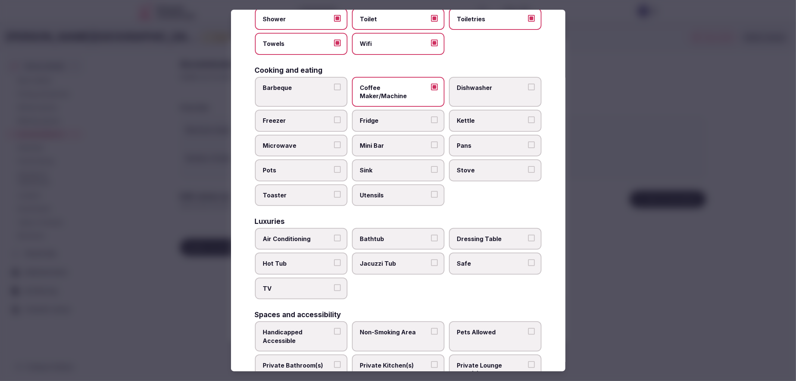
scroll to position [124, 0]
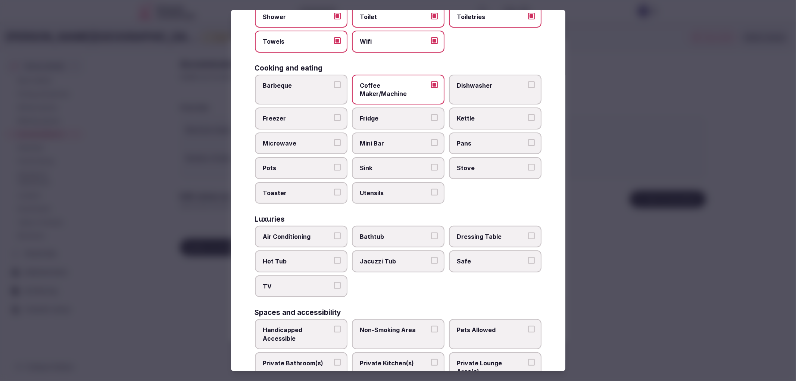
click at [295, 232] on span "Air Conditioning" at bounding box center [297, 236] width 69 height 8
click at [334, 232] on button "Air Conditioning" at bounding box center [337, 235] width 7 height 7
click at [319, 278] on label "TV" at bounding box center [301, 286] width 93 height 22
click at [334, 282] on button "TV" at bounding box center [337, 285] width 7 height 7
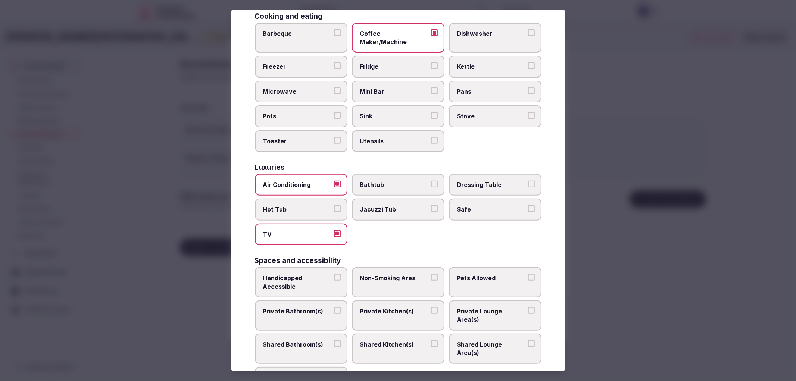
scroll to position [266, 0]
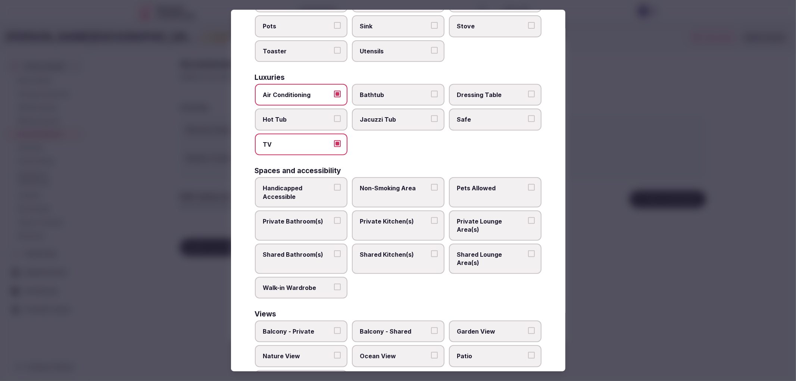
click at [311, 217] on span "Private Bathroom(s)" at bounding box center [297, 221] width 69 height 8
click at [334, 217] on button "Private Bathroom(s)" at bounding box center [337, 220] width 7 height 7
click at [390, 178] on label "Non-Smoking Area" at bounding box center [398, 192] width 93 height 30
click at [431, 184] on button "Non-Smoking Area" at bounding box center [434, 187] width 7 height 7
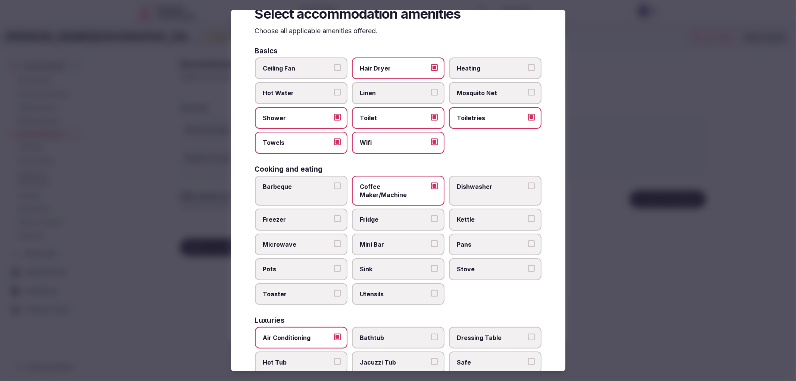
scroll to position [0, 0]
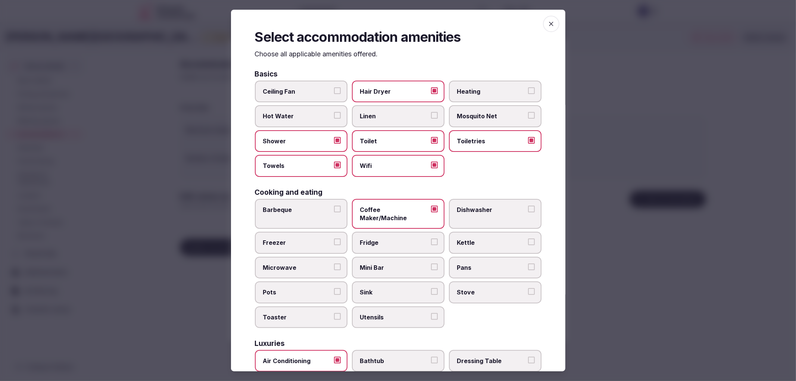
click at [543, 18] on span "button" at bounding box center [551, 24] width 16 height 16
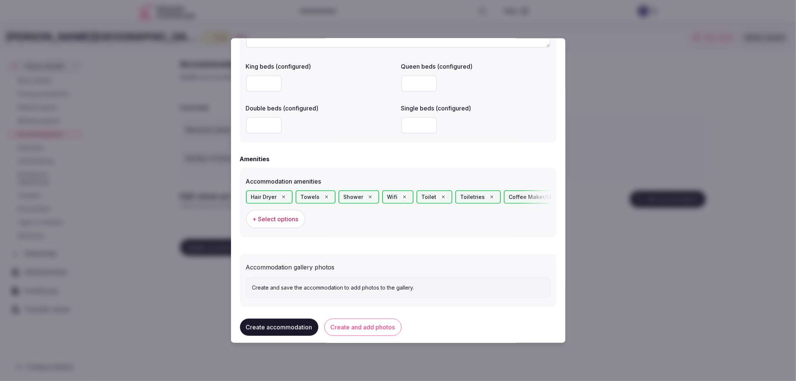
scroll to position [615, 0]
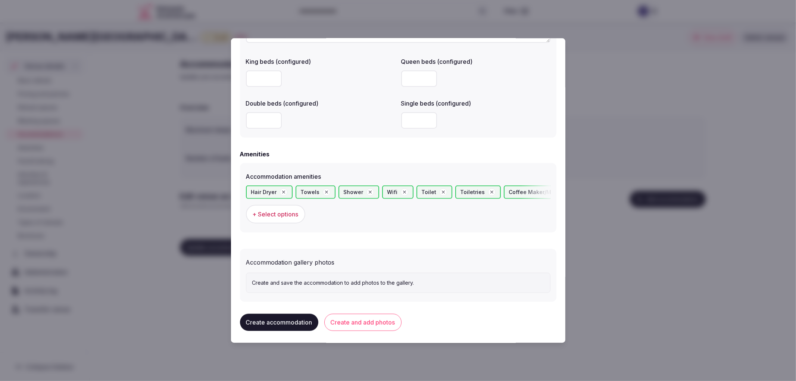
click at [269, 313] on button "Create accommodation" at bounding box center [279, 321] width 78 height 17
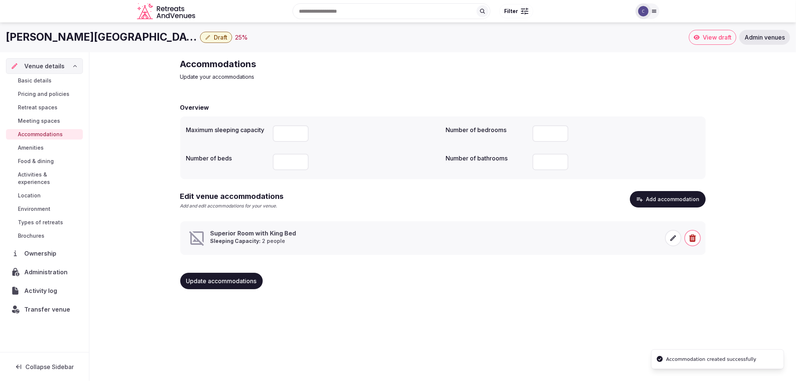
click at [681, 237] on div at bounding box center [683, 238] width 36 height 18
click at [675, 239] on icon at bounding box center [672, 237] width 7 height 7
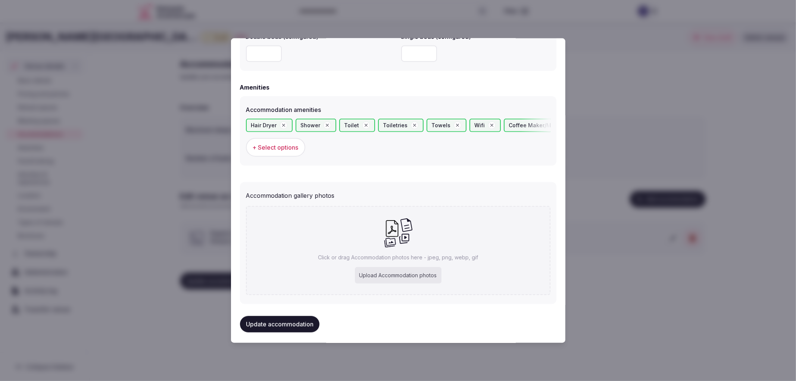
scroll to position [684, 0]
click at [235, 233] on div "**********" at bounding box center [398, 190] width 334 height 305
click at [638, 40] on div at bounding box center [398, 190] width 796 height 381
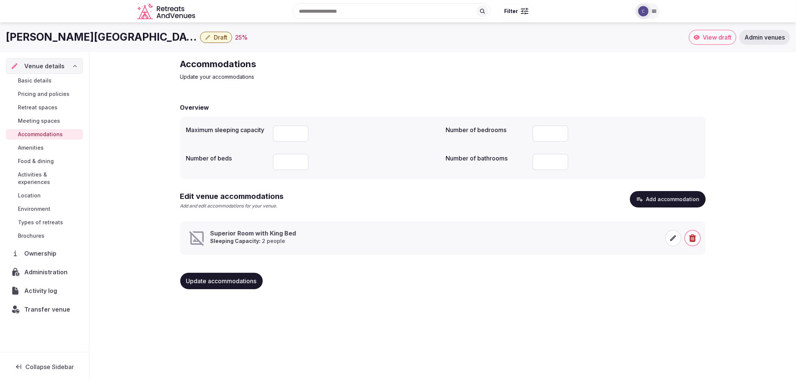
copy h1 "[PERSON_NAME][GEOGRAPHIC_DATA]"
drag, startPoint x: 6, startPoint y: 37, endPoint x: 178, endPoint y: 40, distance: 172.0
click at [178, 40] on div "[PERSON_NAME][GEOGRAPHIC_DATA] Draft 25 %" at bounding box center [347, 37] width 683 height 15
click at [632, 284] on div "Update accommodations" at bounding box center [442, 281] width 525 height 16
click at [676, 238] on icon at bounding box center [672, 237] width 7 height 7
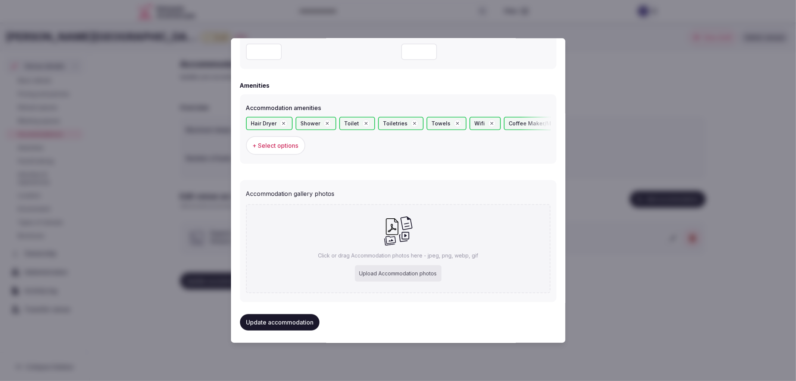
click at [323, 201] on div "Click or drag Accommodation photos here - jpeg, png, webp, gif Upload Accommoda…" at bounding box center [398, 248] width 304 height 95
click at [377, 276] on div "Upload Accommodation photos" at bounding box center [398, 273] width 87 height 16
type input "**********"
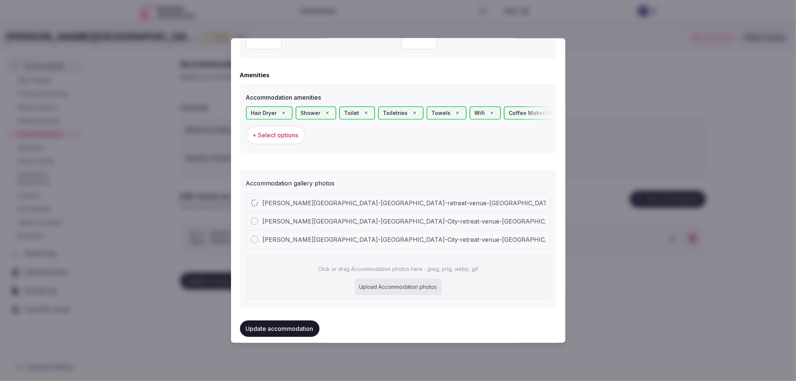
scroll to position [700, 0]
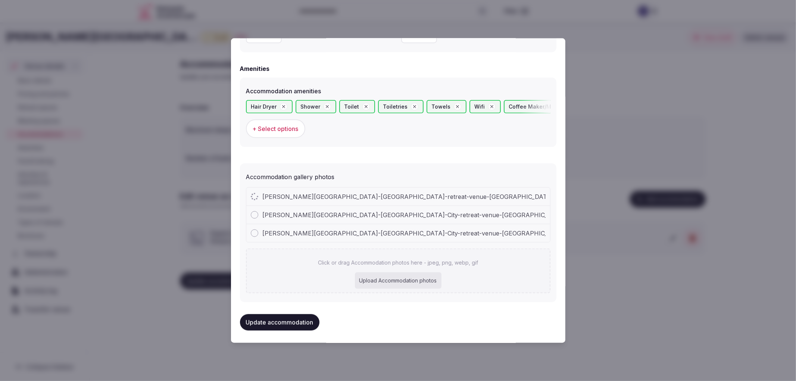
click at [293, 321] on button "Update accommodation" at bounding box center [279, 322] width 79 height 16
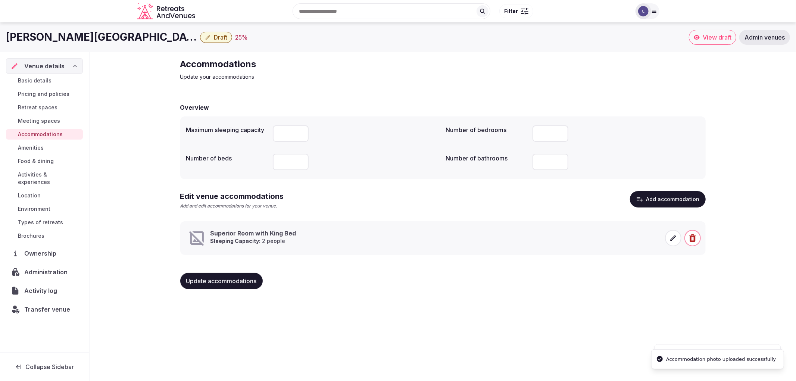
click at [670, 240] on icon at bounding box center [673, 238] width 6 height 6
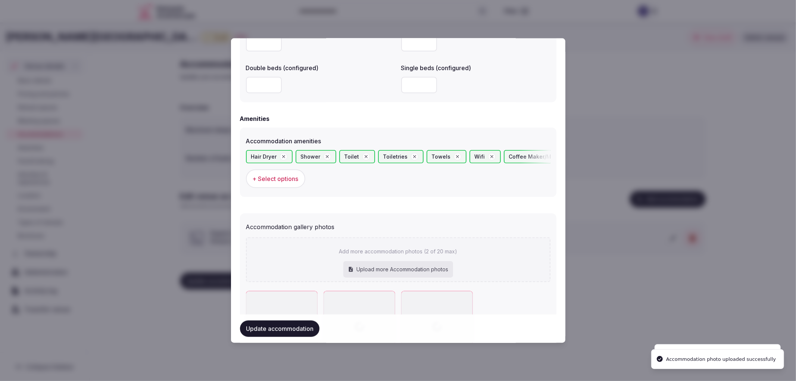
scroll to position [718, 0]
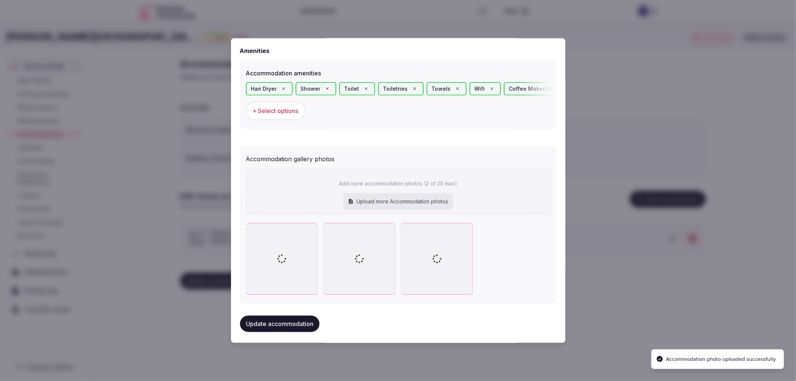
click at [156, 204] on div at bounding box center [398, 190] width 796 height 381
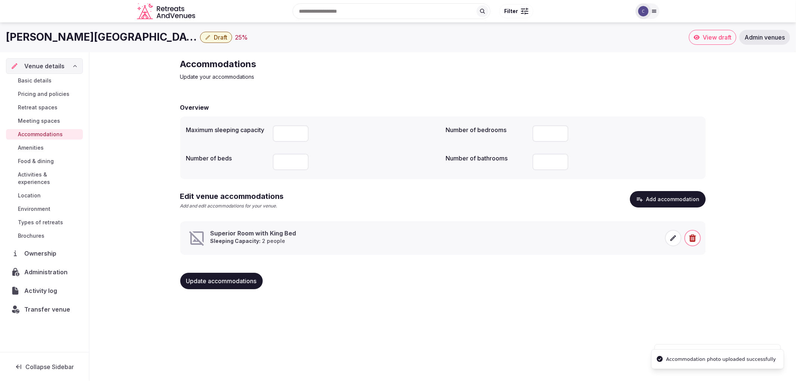
click at [43, 160] on span "Food & dining" at bounding box center [36, 160] width 36 height 7
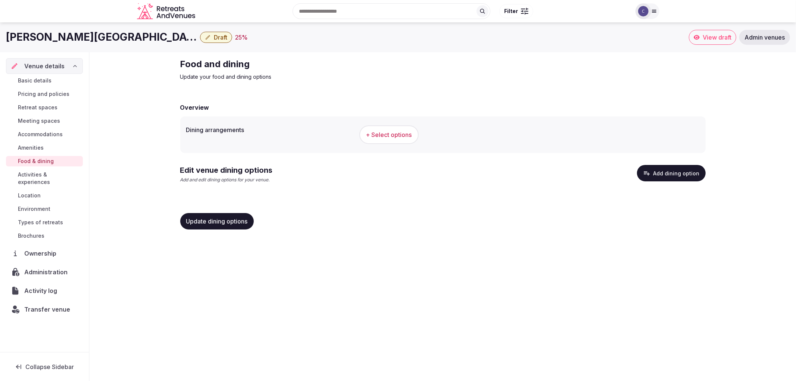
click at [394, 126] on button "+ Select options" at bounding box center [388, 134] width 59 height 19
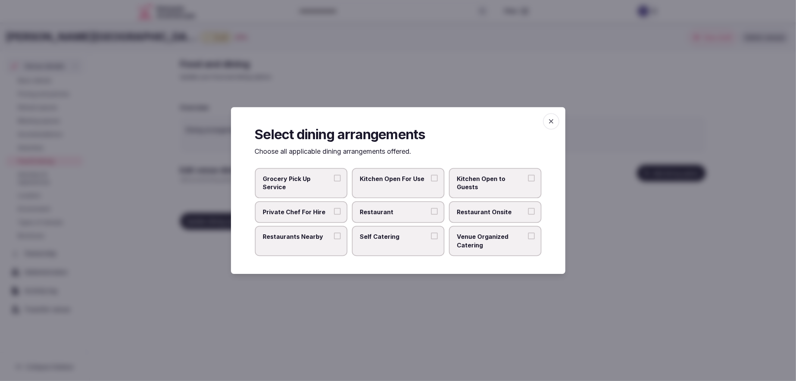
click at [336, 216] on label "Private Chef For Hire" at bounding box center [301, 212] width 93 height 22
click at [336, 215] on button "Private Chef For Hire" at bounding box center [337, 211] width 7 height 7
click at [342, 211] on label "Private Chef For Hire" at bounding box center [301, 212] width 93 height 22
click at [341, 211] on button "Private Chef For Hire" at bounding box center [337, 211] width 7 height 7
click at [408, 206] on label "Restaurant" at bounding box center [398, 212] width 93 height 22
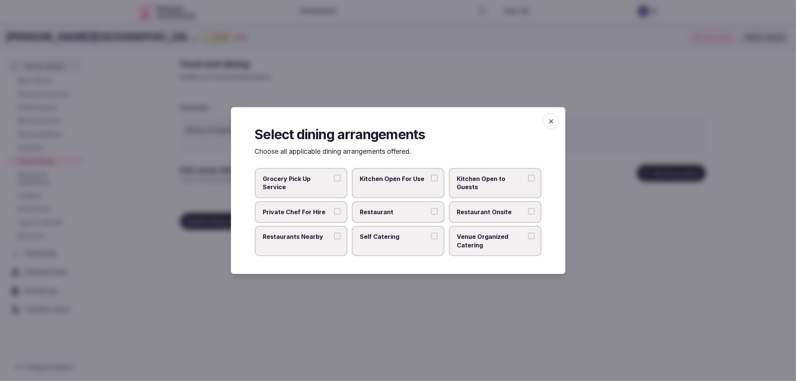
click at [431, 208] on button "Restaurant" at bounding box center [434, 211] width 7 height 7
click at [460, 204] on label "Restaurant Onsite" at bounding box center [495, 212] width 93 height 22
click at [528, 208] on button "Restaurant Onsite" at bounding box center [531, 211] width 7 height 7
click at [331, 242] on label "Restaurants Nearby" at bounding box center [301, 241] width 93 height 30
click at [334, 239] on button "Restaurants Nearby" at bounding box center [337, 235] width 7 height 7
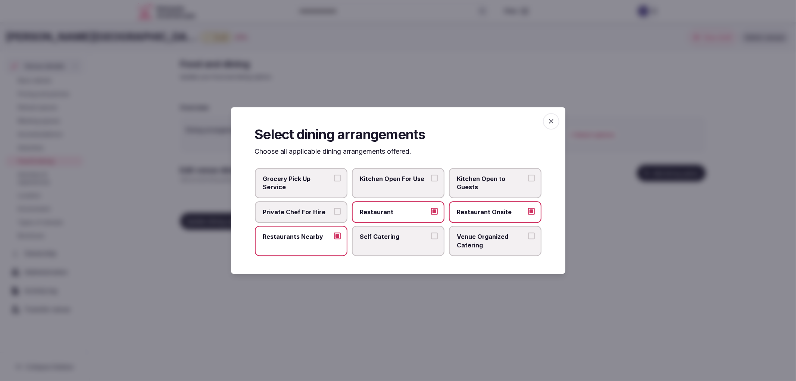
click at [556, 119] on span "button" at bounding box center [551, 121] width 16 height 16
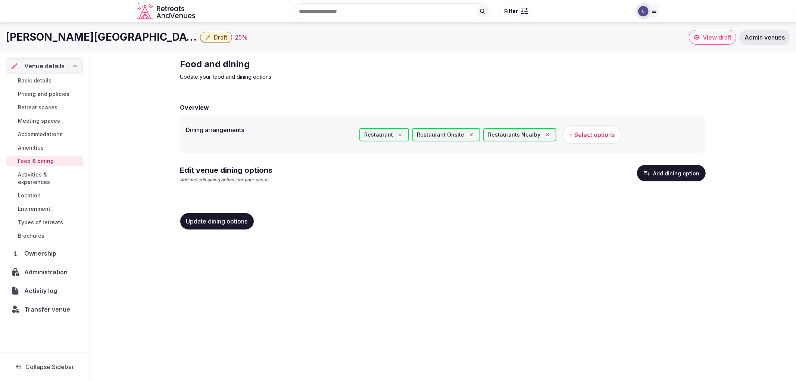
click at [238, 218] on span "Update dining options" at bounding box center [217, 221] width 62 height 7
click at [46, 131] on span "Accommodations" at bounding box center [40, 134] width 45 height 7
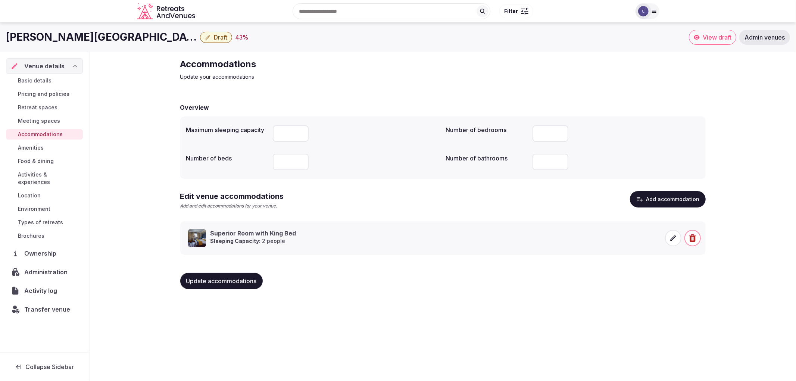
click at [220, 277] on span "Update accommodations" at bounding box center [221, 280] width 71 height 7
click at [29, 156] on link "Food & dining" at bounding box center [44, 161] width 77 height 10
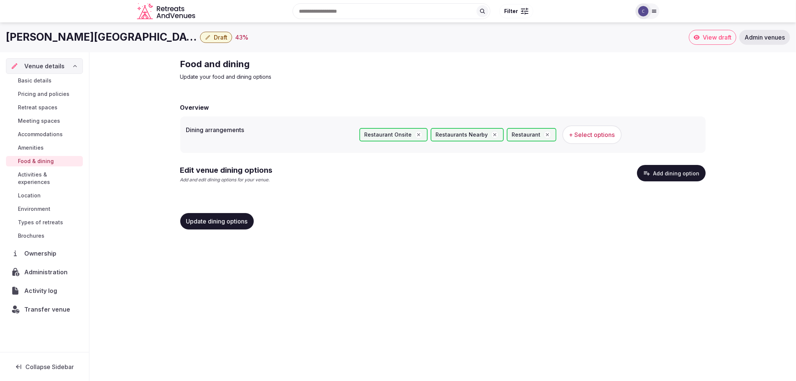
click at [659, 170] on button "Add dining option" at bounding box center [671, 173] width 69 height 16
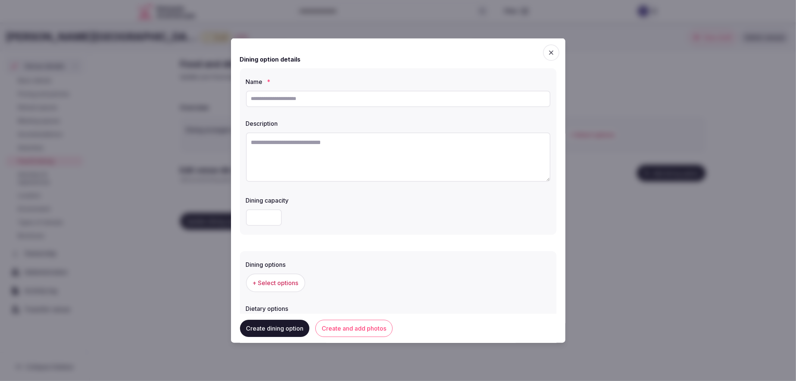
click at [284, 101] on input "text" at bounding box center [398, 98] width 304 height 16
paste input "**********"
type input "**********"
click at [342, 147] on textarea at bounding box center [398, 156] width 304 height 49
paste textarea "**********"
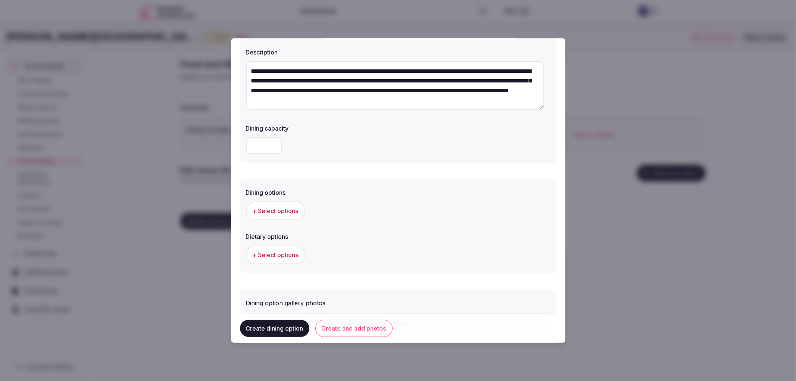
scroll to position [83, 0]
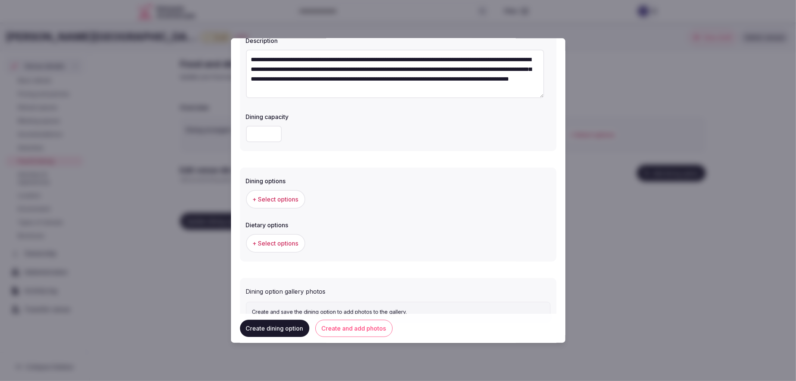
type textarea "**********"
click at [264, 202] on span "+ Select options" at bounding box center [276, 199] width 46 height 8
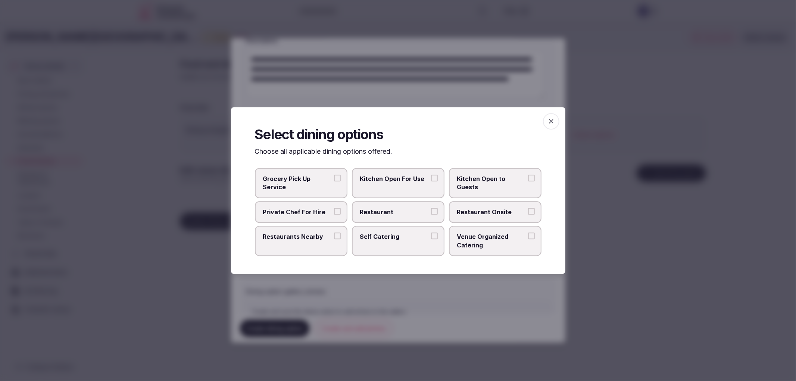
click at [302, 208] on span "Private Chef For Hire" at bounding box center [297, 212] width 69 height 8
click at [334, 208] on button "Private Chef For Hire" at bounding box center [337, 211] width 7 height 7
click at [312, 208] on span "Private Chef For Hire" at bounding box center [297, 212] width 69 height 8
click at [334, 208] on button "Private Chef For Hire" at bounding box center [337, 211] width 7 height 7
click at [378, 206] on label "Restaurant" at bounding box center [398, 212] width 93 height 22
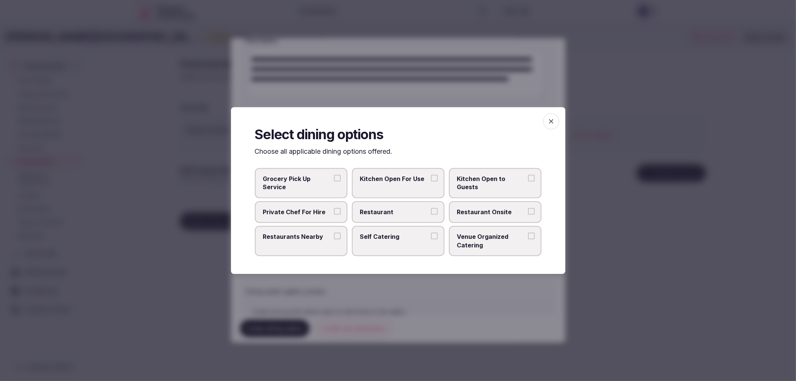
click at [431, 208] on button "Restaurant" at bounding box center [434, 211] width 7 height 7
click at [465, 210] on span "Restaurant Onsite" at bounding box center [491, 212] width 69 height 8
click at [528, 210] on button "Restaurant Onsite" at bounding box center [531, 211] width 7 height 7
click at [555, 123] on span "button" at bounding box center [551, 121] width 16 height 16
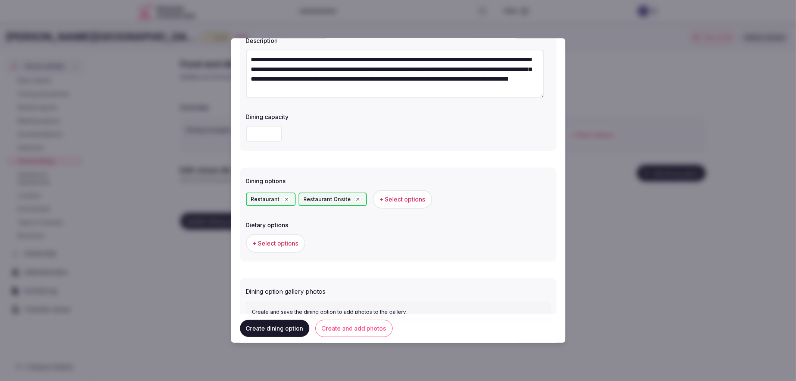
scroll to position [113, 0]
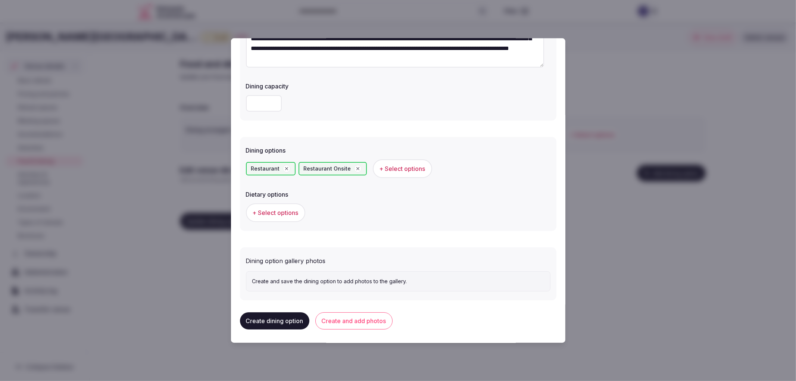
click at [354, 315] on button "Create and add photos" at bounding box center [353, 320] width 77 height 17
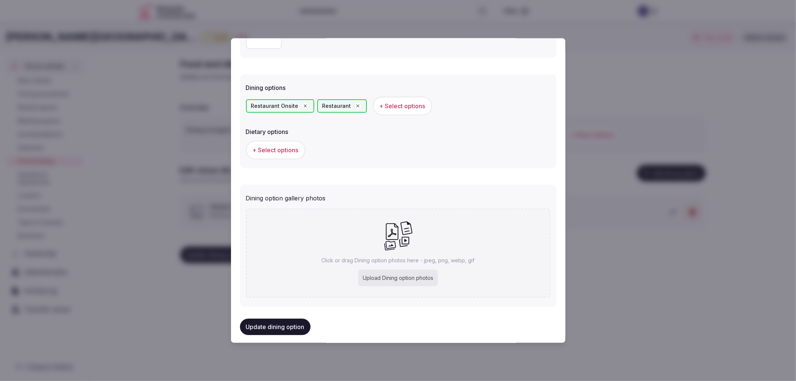
scroll to position [181, 0]
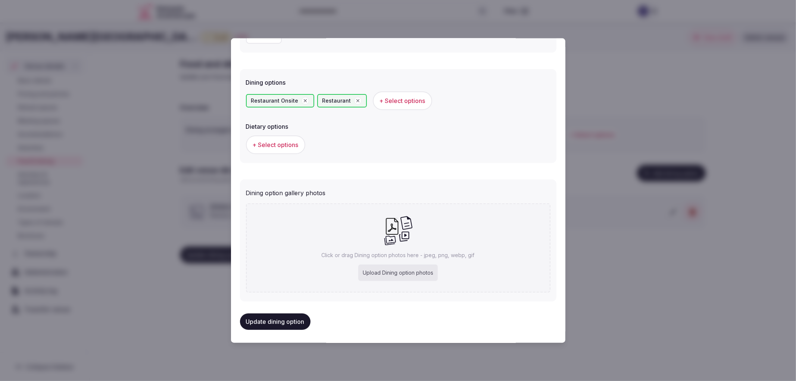
click at [378, 254] on p "Click or drag Dining option photos here - jpeg, png, webp, gif" at bounding box center [398, 254] width 153 height 7
type input "**********"
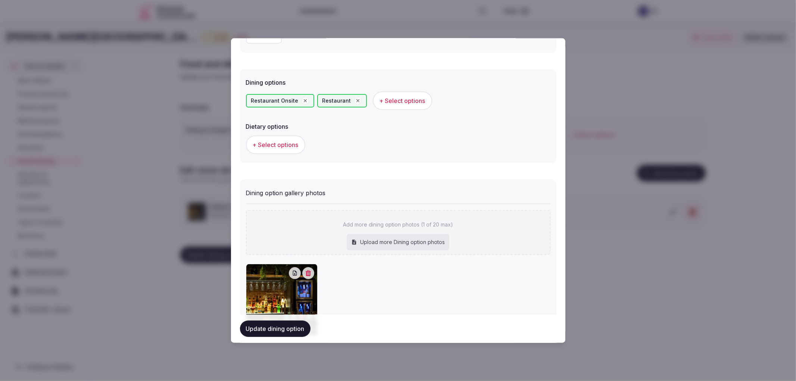
click at [289, 323] on button "Update dining option" at bounding box center [275, 328] width 71 height 16
click at [146, 272] on div at bounding box center [398, 190] width 796 height 381
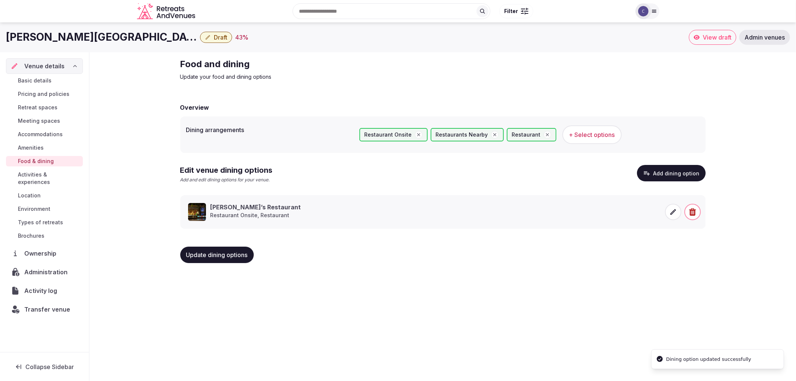
click at [41, 118] on span "Meeting spaces" at bounding box center [39, 120] width 42 height 7
